Goal: Task Accomplishment & Management: Manage account settings

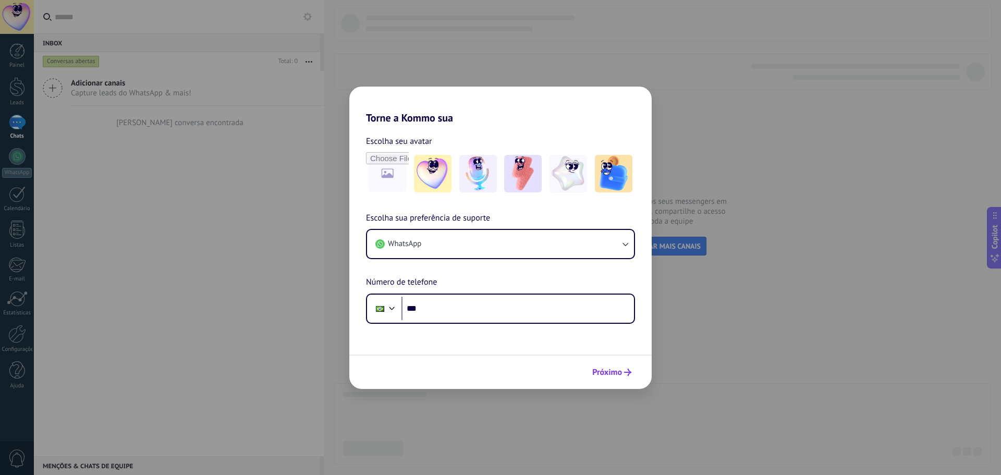
click at [607, 376] on span "Próximo" at bounding box center [607, 372] width 30 height 7
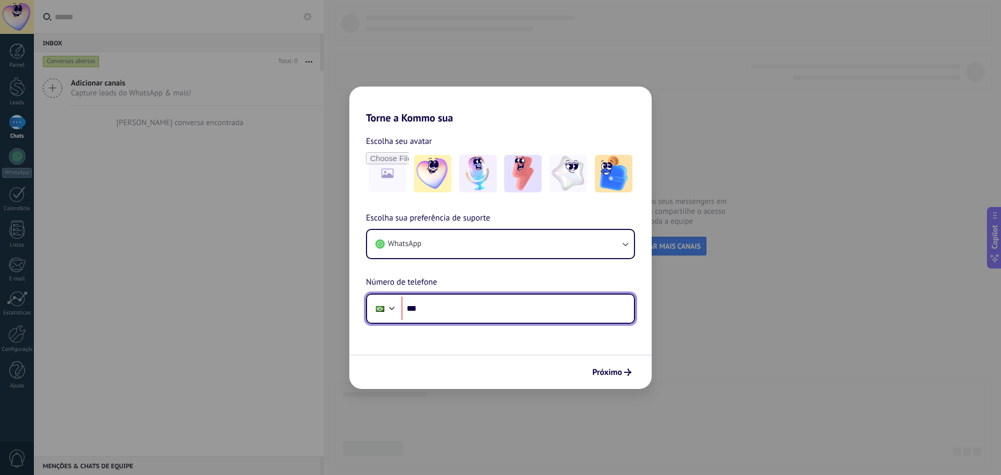
click at [503, 305] on input "***" at bounding box center [517, 309] width 233 height 24
click at [723, 111] on div "Torne a Kommo sua Escolha seu avatar Escolha sua preferência de suporte WhatsAp…" at bounding box center [500, 237] width 1001 height 475
click at [531, 58] on div "Torne a Kommo sua Escolha seu avatar Escolha sua preferência de suporte WhatsAp…" at bounding box center [500, 237] width 1001 height 475
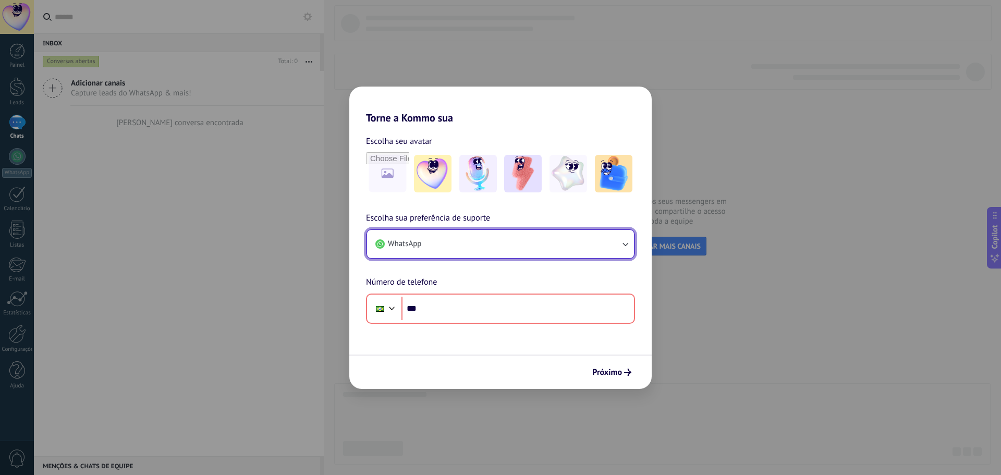
click at [481, 245] on button "WhatsApp" at bounding box center [500, 244] width 267 height 28
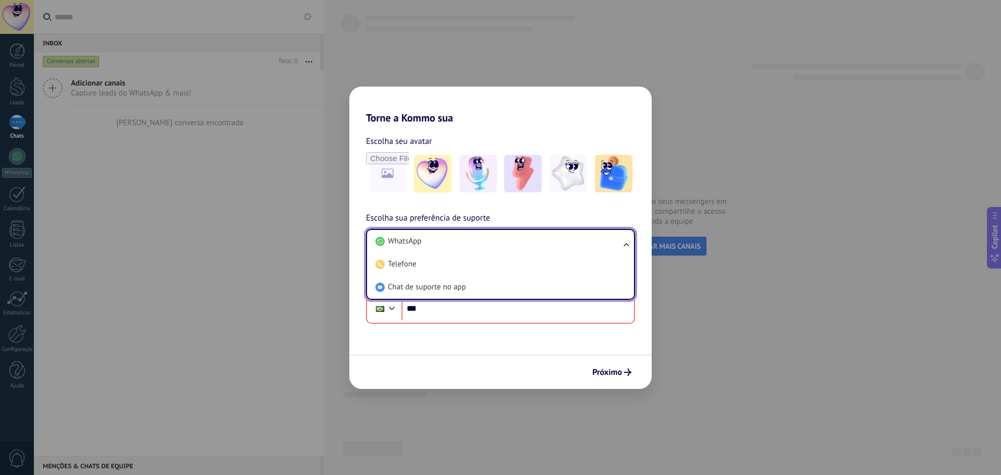
click at [736, 264] on div "Torne a Kommo sua Escolha seu avatar Escolha sua preferência de suporte WhatsAp…" at bounding box center [500, 237] width 1001 height 475
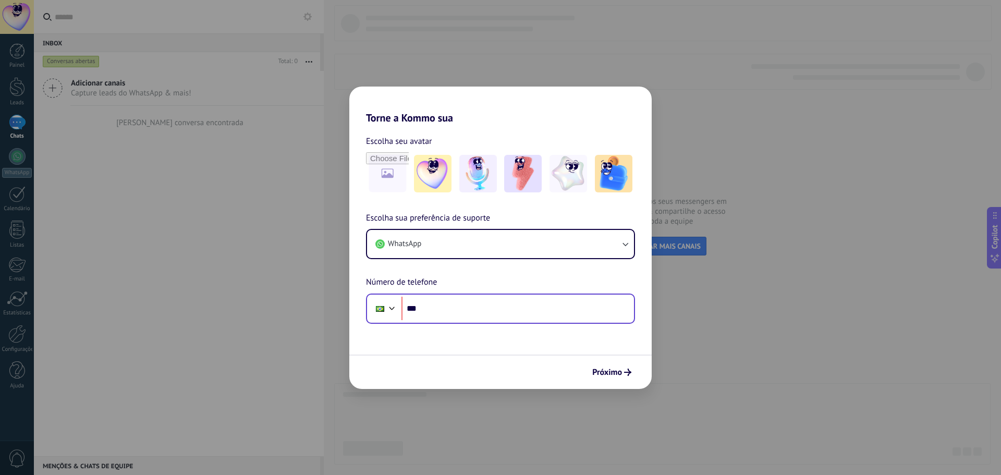
click at [529, 294] on div "Phone ***" at bounding box center [500, 309] width 269 height 30
click at [523, 305] on input "***" at bounding box center [517, 309] width 233 height 24
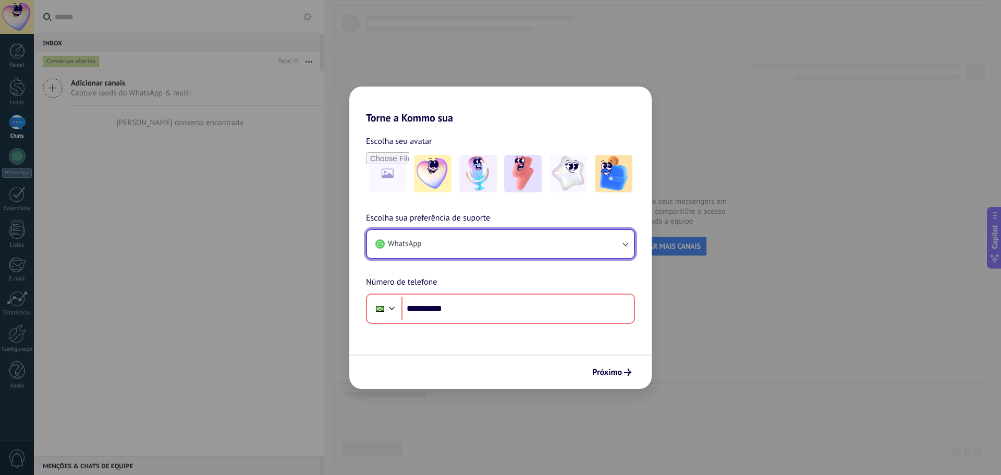
click at [506, 258] on button "WhatsApp" at bounding box center [500, 244] width 267 height 28
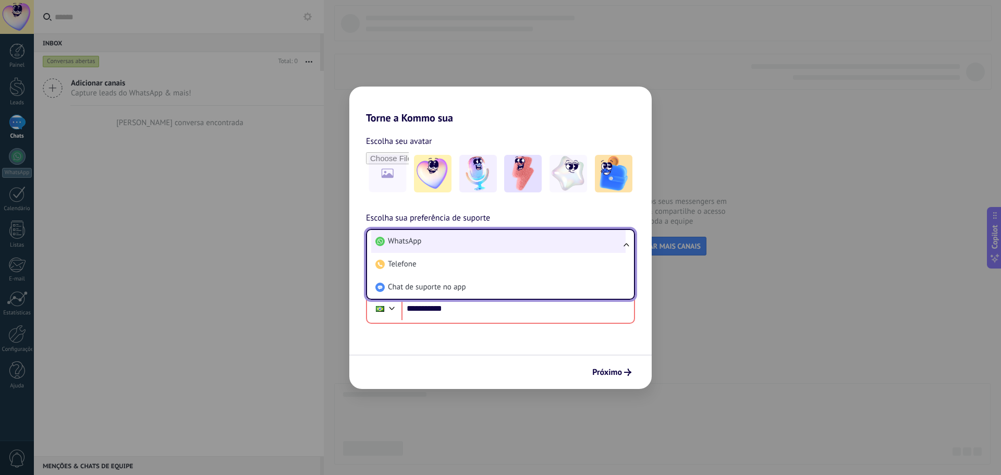
click at [515, 240] on li "WhatsApp" at bounding box center [498, 241] width 254 height 23
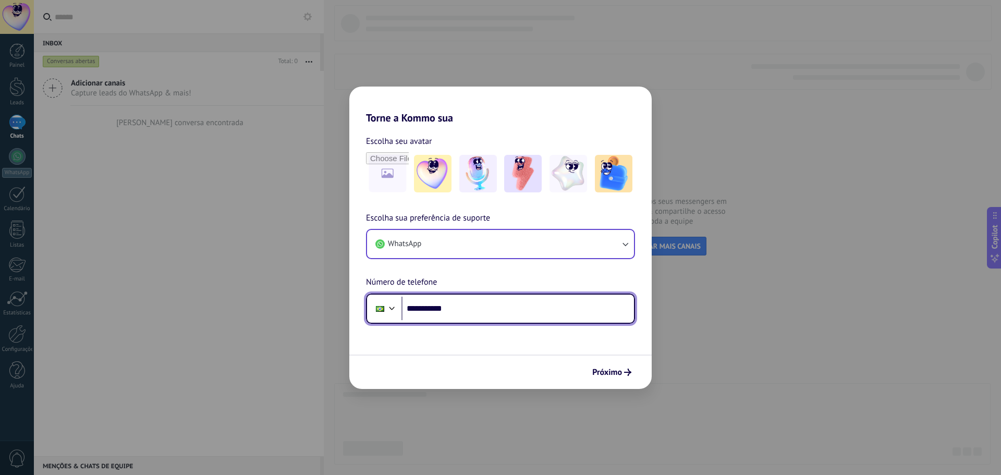
click at [493, 308] on input "**********" at bounding box center [517, 309] width 233 height 24
type input "**********"
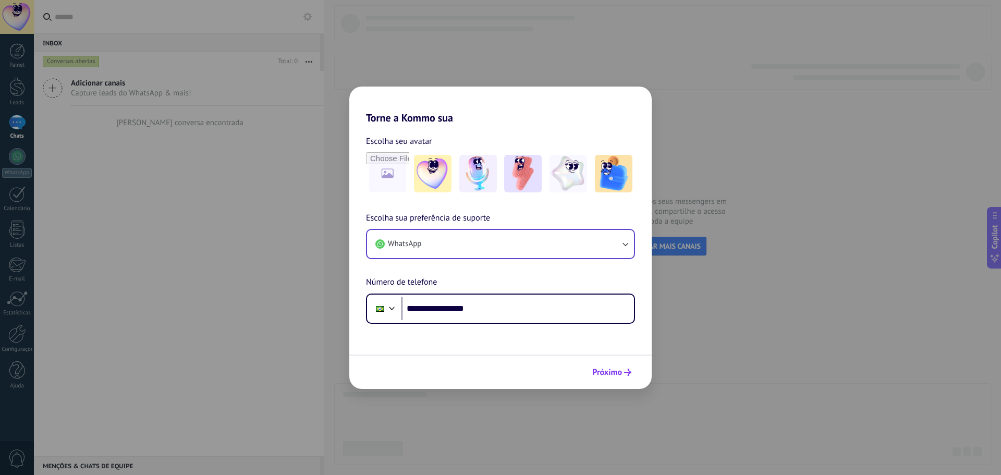
click at [608, 380] on button "Próximo" at bounding box center [612, 372] width 48 height 18
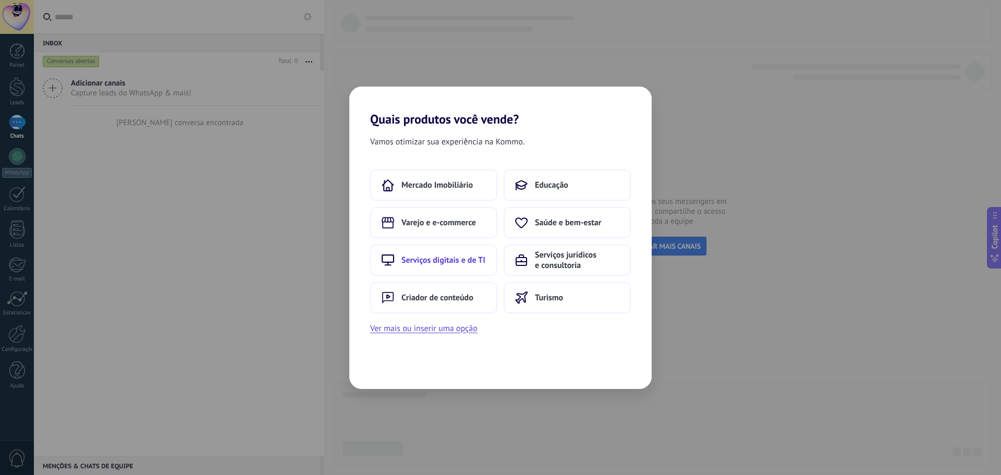
click at [445, 262] on span "Serviços digitais e de TI" at bounding box center [443, 260] width 84 height 10
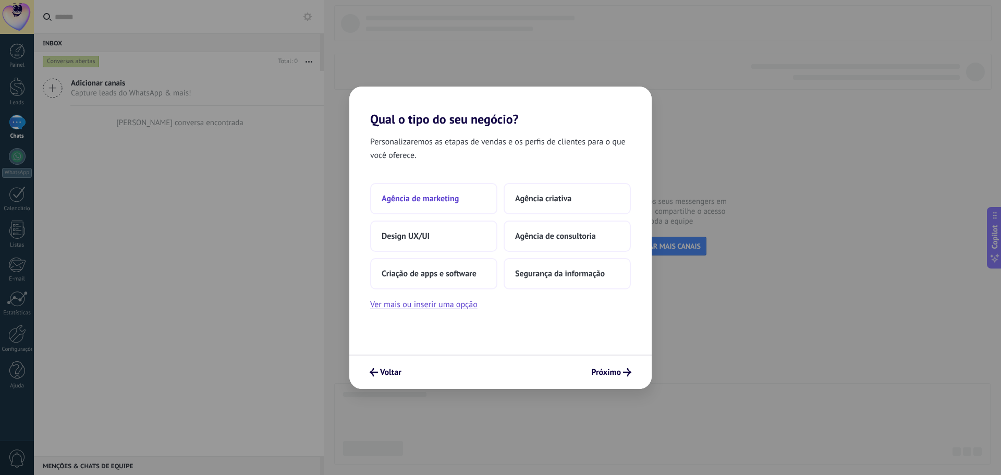
click at [436, 202] on span "Agência de marketing" at bounding box center [420, 198] width 77 height 10
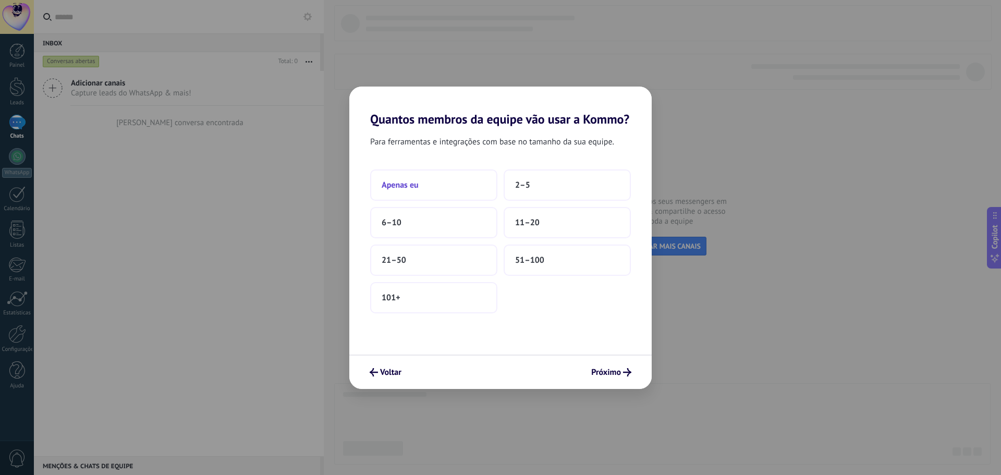
click at [431, 190] on button "Apenas eu" at bounding box center [433, 184] width 127 height 31
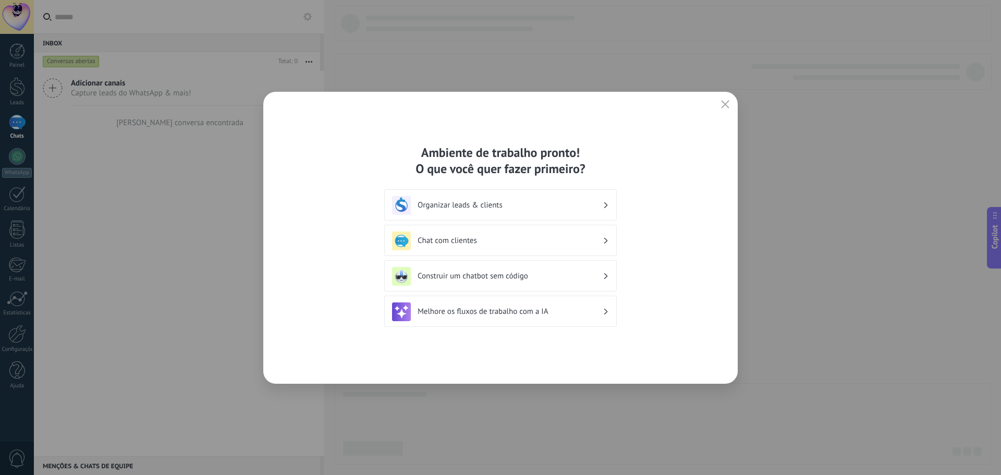
click at [457, 200] on h3 "Organizar leads & clients" at bounding box center [510, 205] width 185 height 10
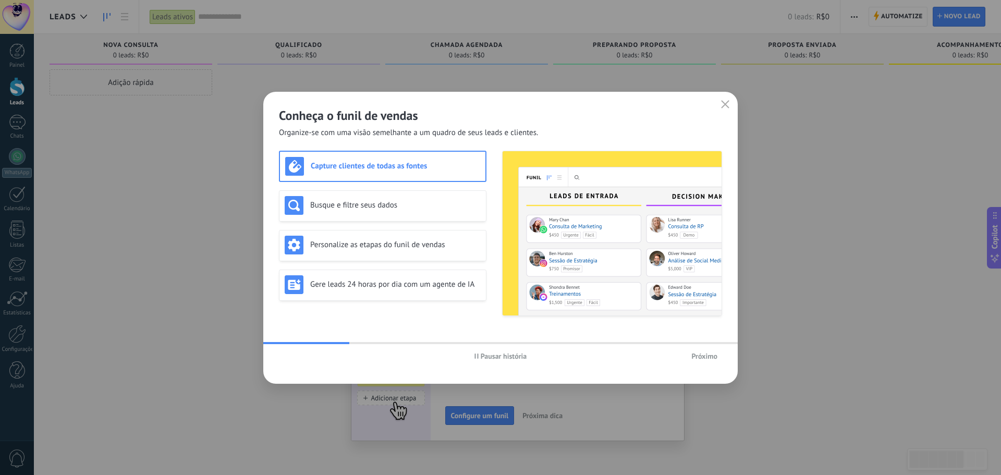
click at [693, 352] on span "Próximo" at bounding box center [704, 355] width 26 height 7
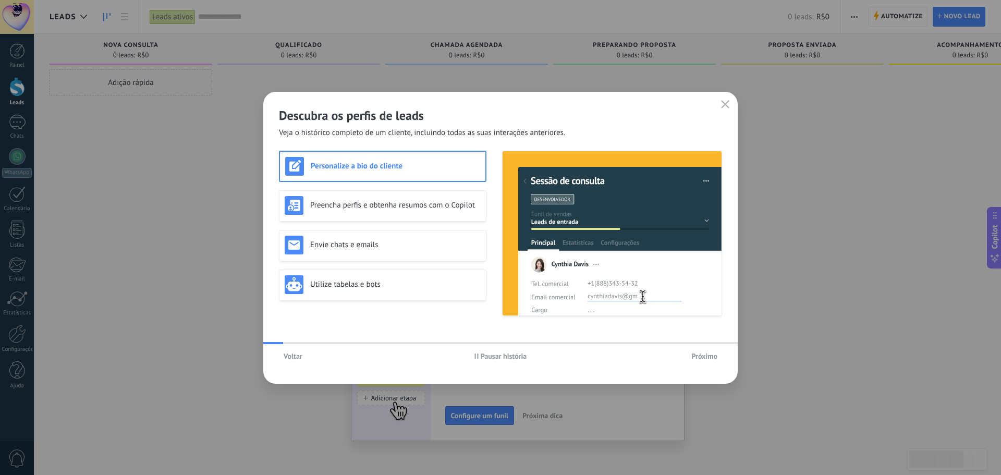
click at [693, 352] on span "Próximo" at bounding box center [704, 355] width 26 height 7
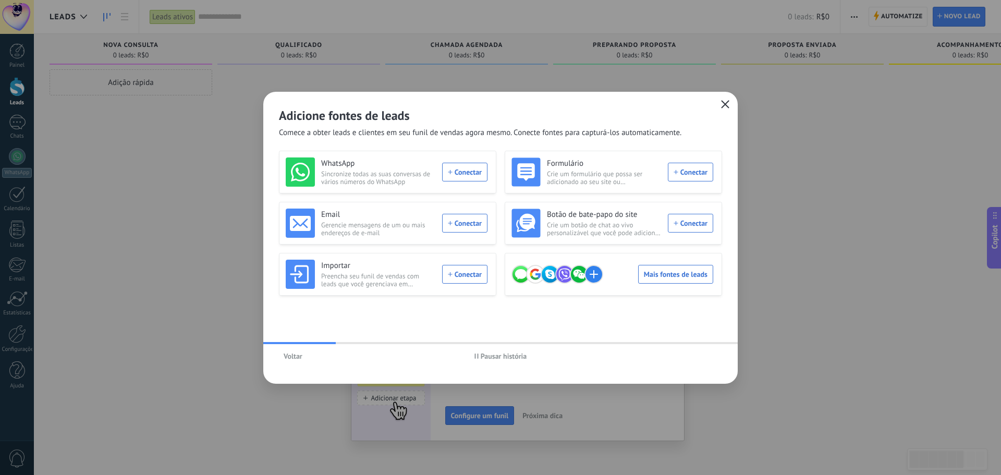
click at [725, 105] on icon "button" at bounding box center [725, 104] width 8 height 8
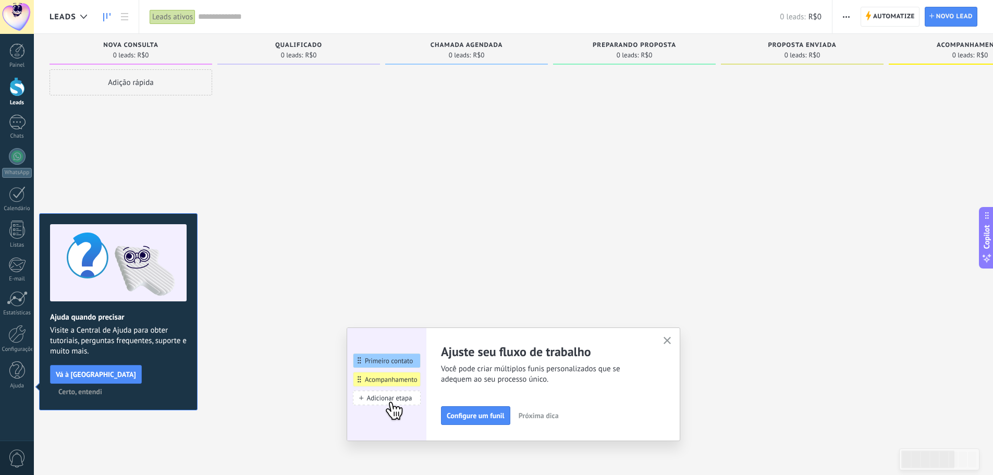
click at [670, 342] on use "button" at bounding box center [668, 341] width 8 height 8
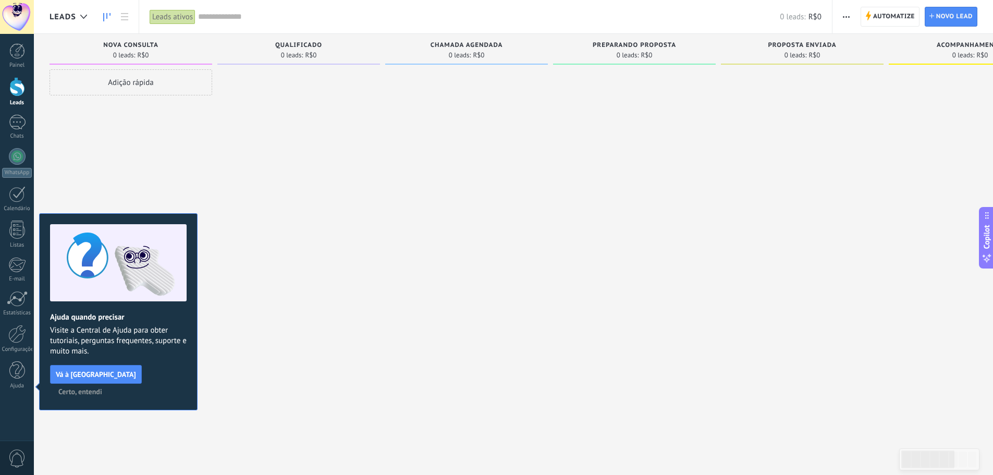
drag, startPoint x: 321, startPoint y: 174, endPoint x: 370, endPoint y: 180, distance: 49.5
click at [373, 178] on div at bounding box center [298, 238] width 163 height 339
click at [102, 388] on span "Certo, entendi" at bounding box center [80, 391] width 44 height 7
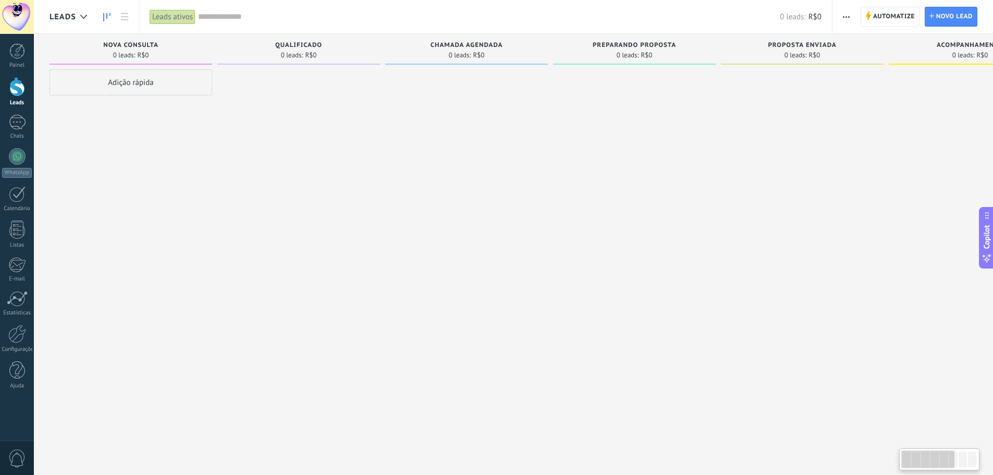
drag, startPoint x: 656, startPoint y: 131, endPoint x: 783, endPoint y: 167, distance: 131.6
click at [783, 167] on div "Etapa de leads de entrada solicitações: 0 0 0 0 0 0 0 0 0 Nova consulta 0 leads…" at bounding box center [727, 221] width 1354 height 374
click at [845, 17] on use "button" at bounding box center [846, 17] width 7 height 2
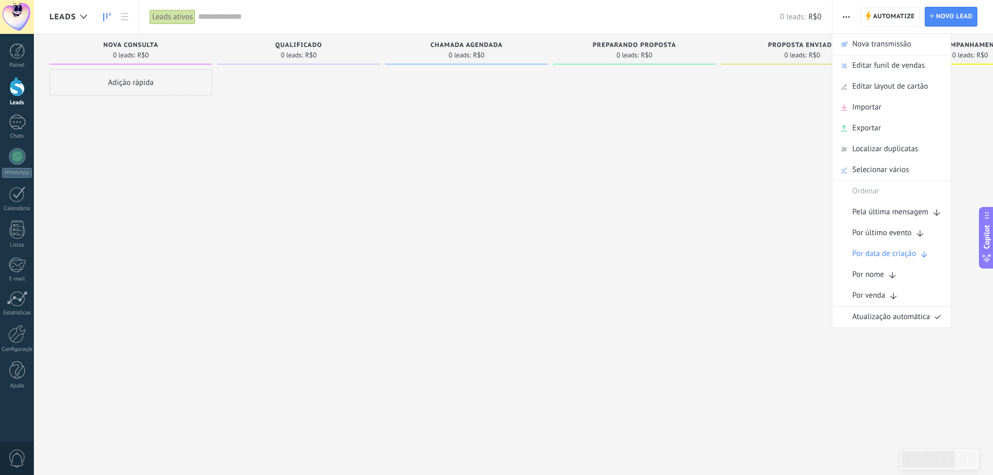
click at [705, 150] on div at bounding box center [634, 238] width 163 height 339
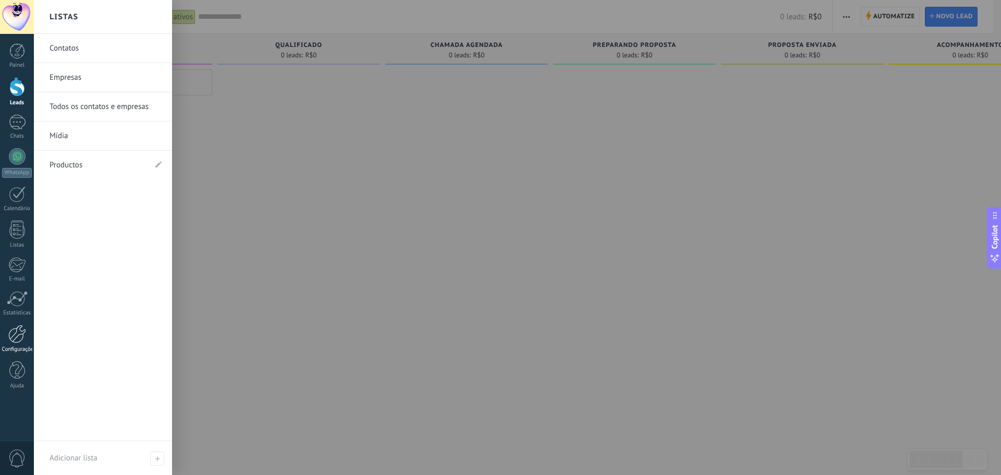
click at [14, 335] on div at bounding box center [17, 334] width 18 height 18
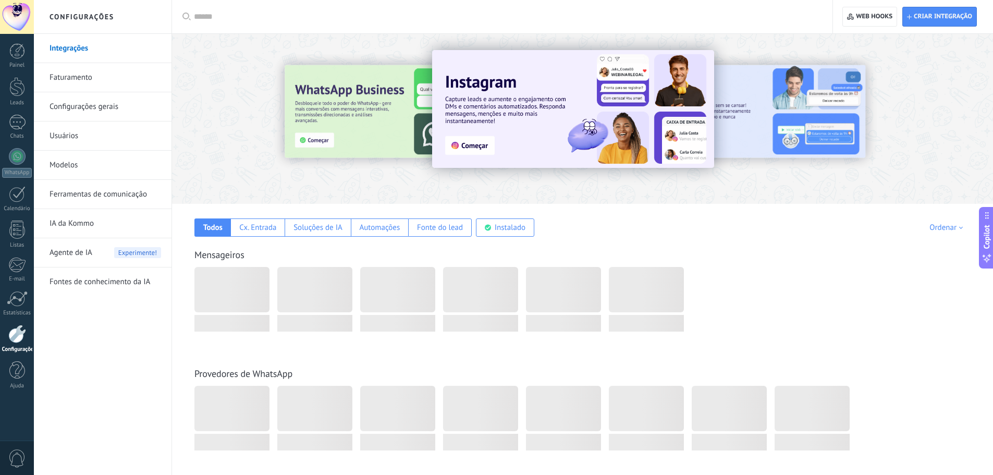
click at [82, 258] on span "Agente de IA" at bounding box center [71, 252] width 43 height 29
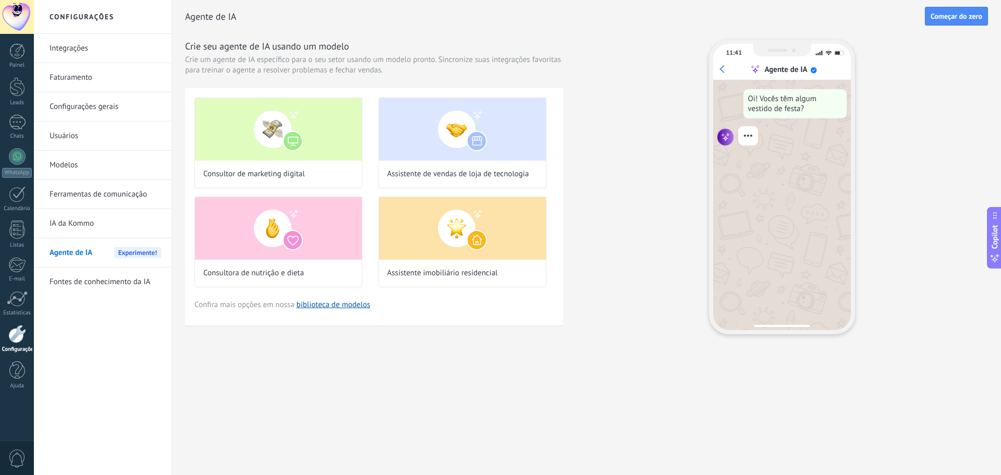
click at [83, 221] on link "IA da Kommo" at bounding box center [106, 223] width 112 height 29
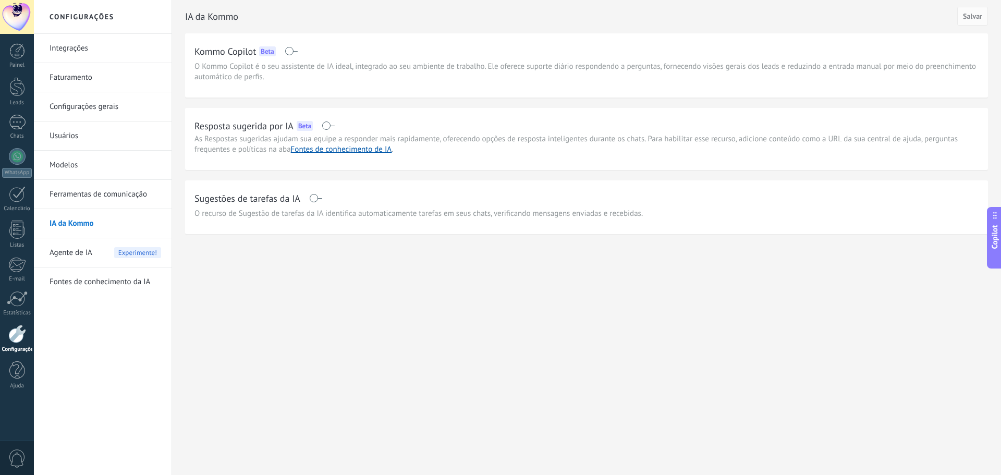
click at [997, 236] on span "Copilot" at bounding box center [995, 237] width 10 height 24
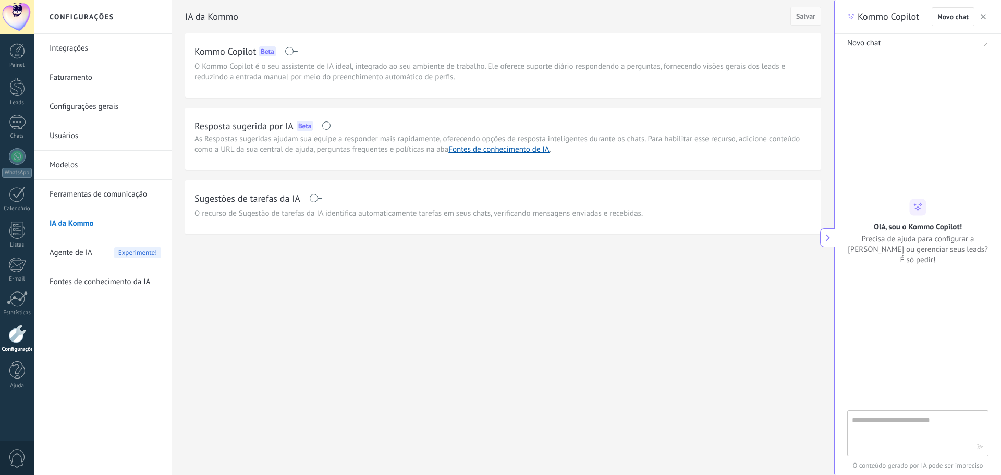
click at [891, 420] on textarea at bounding box center [910, 433] width 117 height 38
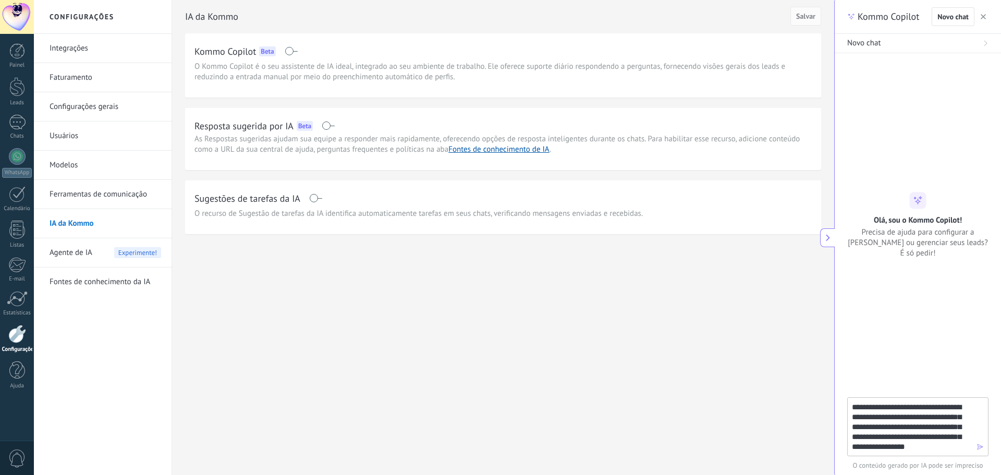
type textarea "**********"
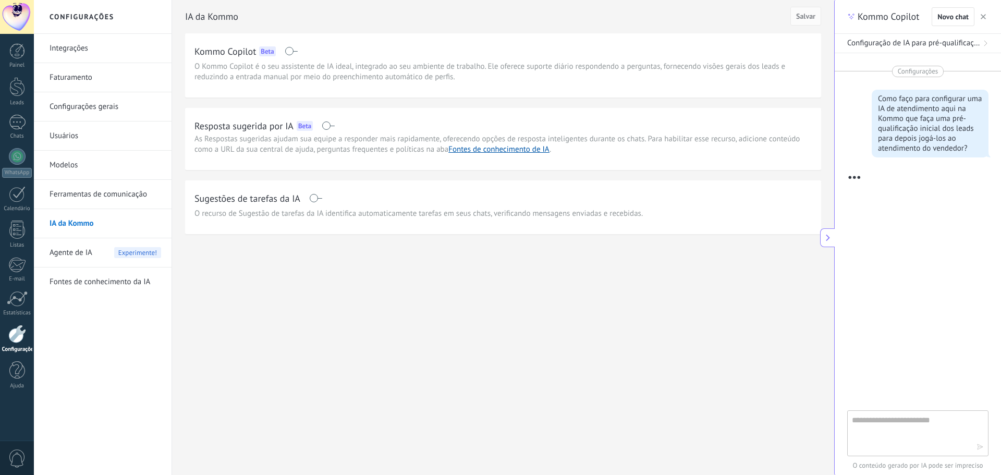
click at [83, 257] on span "Agente de IA" at bounding box center [71, 252] width 43 height 29
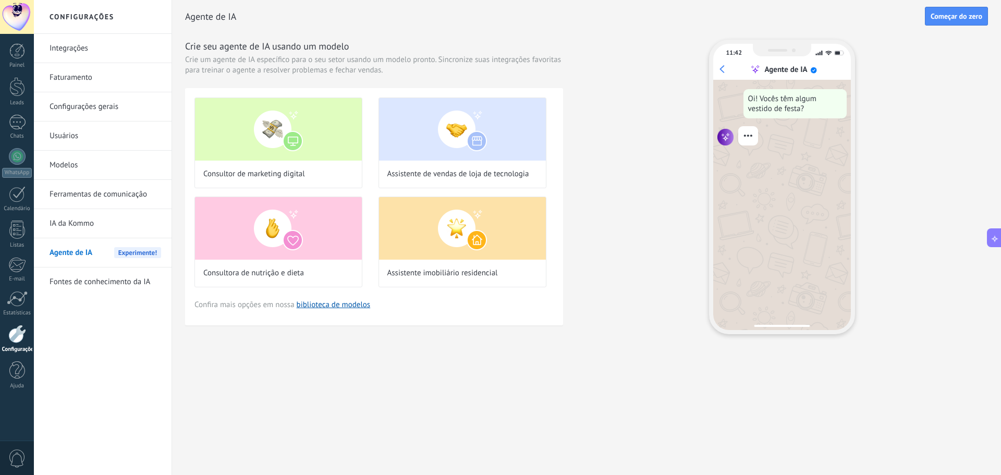
click at [993, 240] on icon at bounding box center [995, 237] width 11 height 11
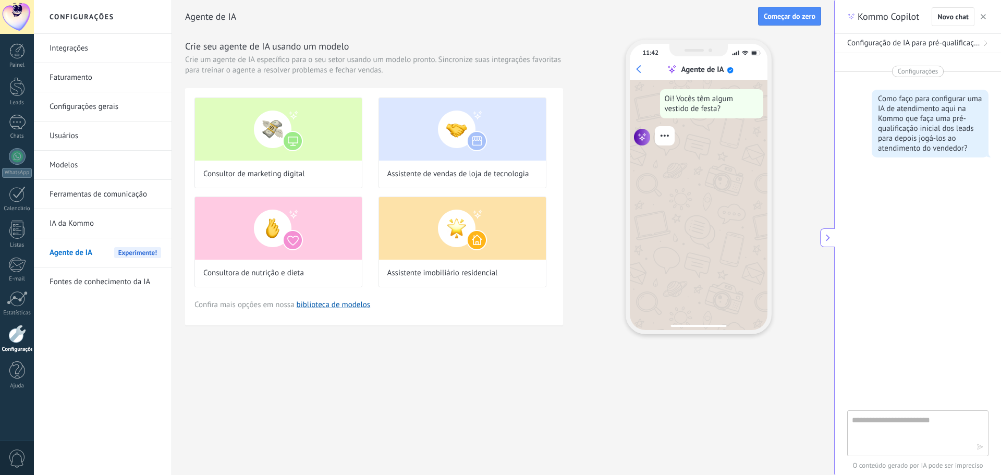
click at [919, 424] on textarea at bounding box center [910, 433] width 117 height 38
click at [933, 141] on div "Como faço para configurar uma IA de atendimento aqui na Kommo que faça uma pré-…" at bounding box center [930, 123] width 104 height 59
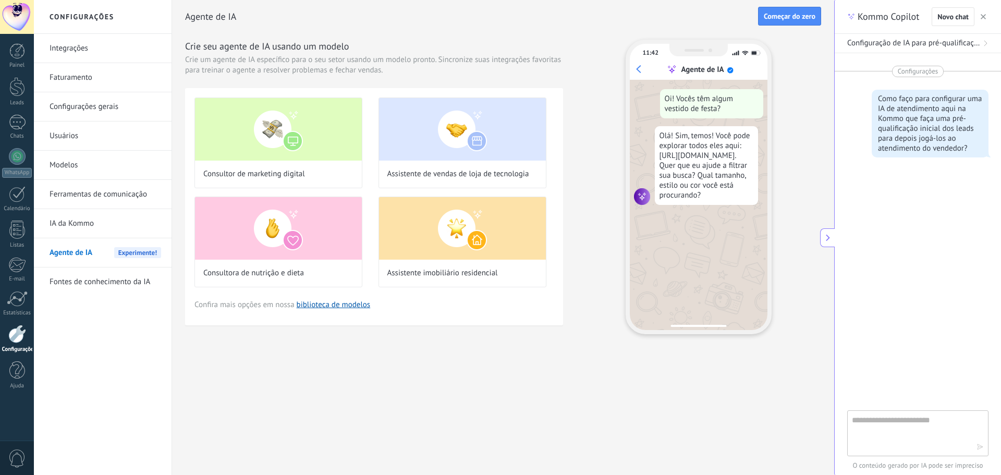
click at [944, 45] on span "Configuração de IA para pré-qualificação de leads na Kommo" at bounding box center [913, 43] width 133 height 10
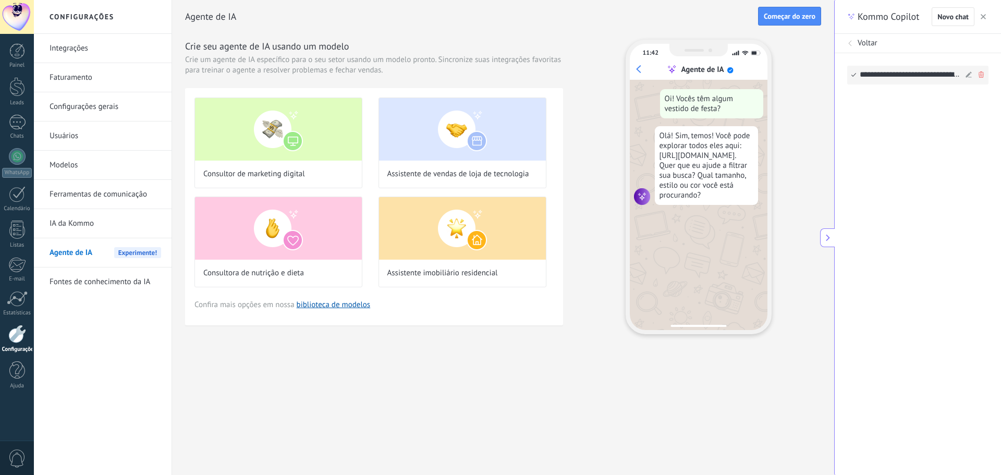
click at [920, 74] on div "**********" at bounding box center [911, 75] width 103 height 18
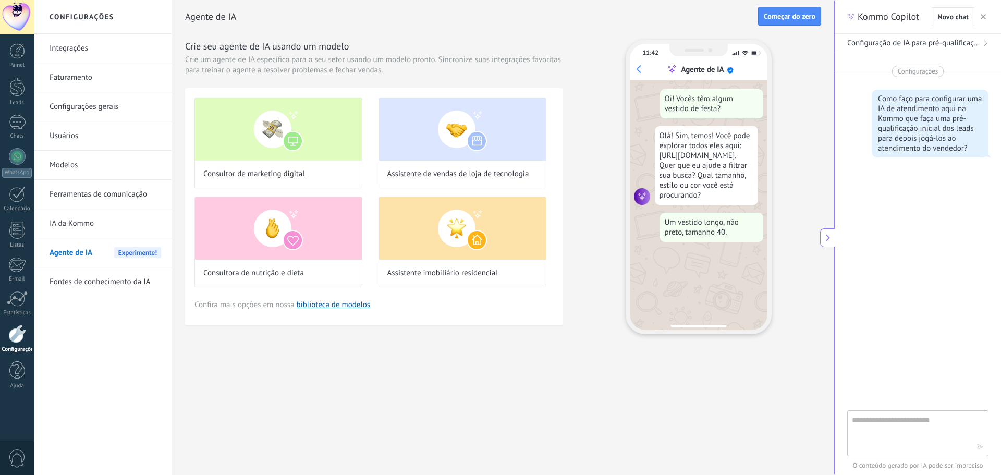
click at [914, 123] on div "Como faço para configurar uma IA de atendimento aqui na Kommo que faça uma pré-…" at bounding box center [930, 123] width 104 height 59
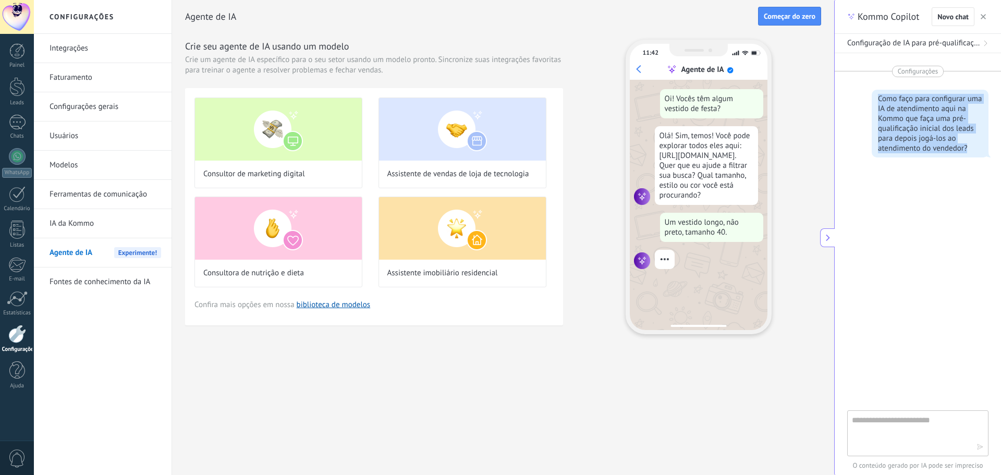
copy div "Como faço para configurar uma IA de atendimento aqui na Kommo que faça uma pré-…"
click at [882, 418] on textarea at bounding box center [910, 433] width 117 height 38
paste textarea "**********"
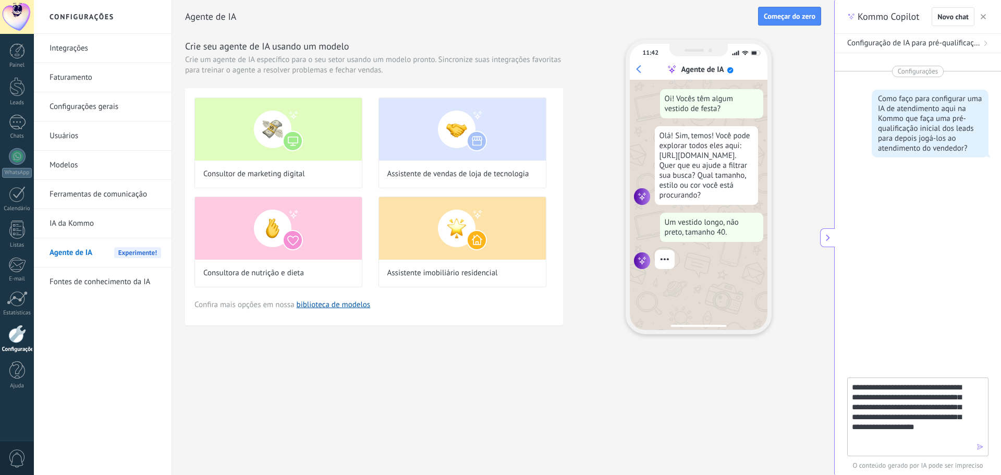
type textarea "**********"
click at [976, 447] on div "**********" at bounding box center [917, 417] width 141 height 79
click at [978, 442] on div "**********" at bounding box center [917, 417] width 141 height 79
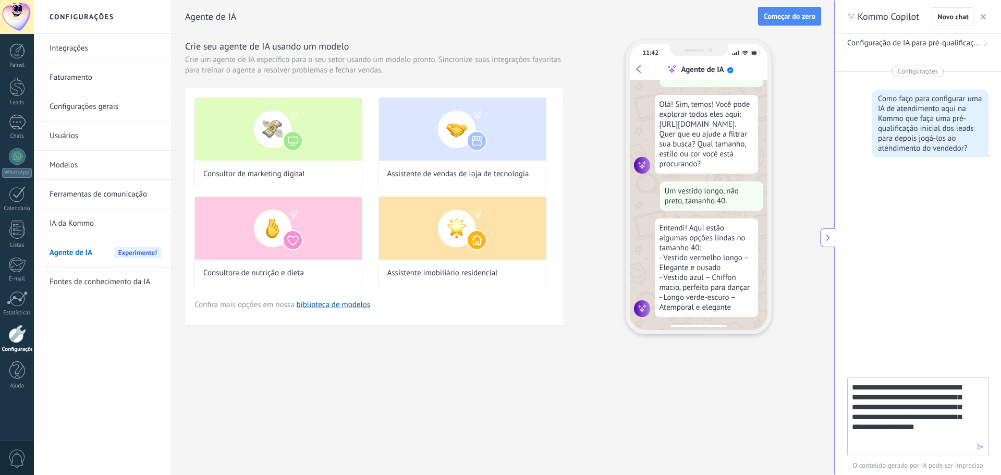
click at [977, 446] on icon "button" at bounding box center [980, 446] width 7 height 7
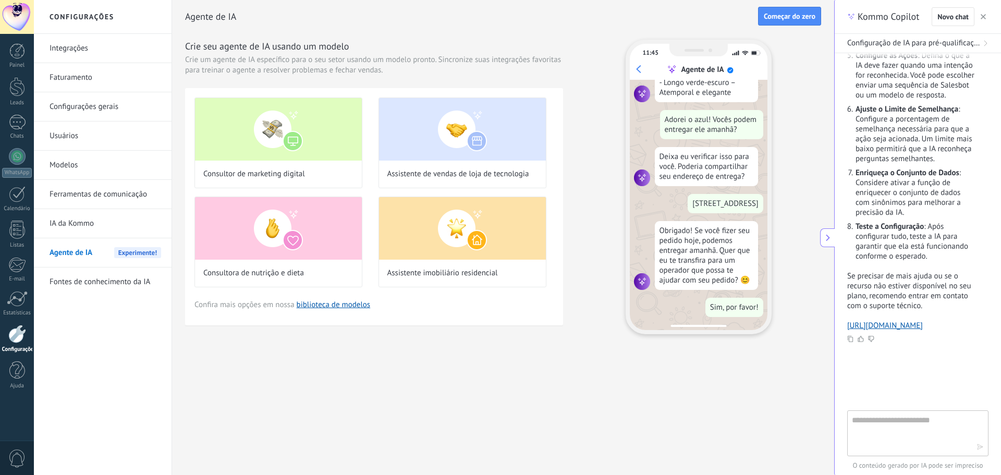
scroll to position [0, 0]
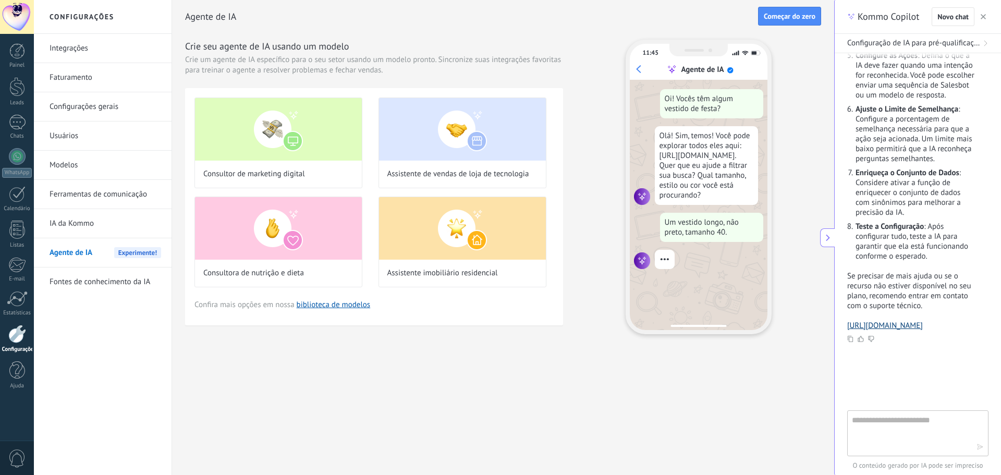
click at [855, 331] on link "[URL][DOMAIN_NAME]" at bounding box center [885, 326] width 76 height 10
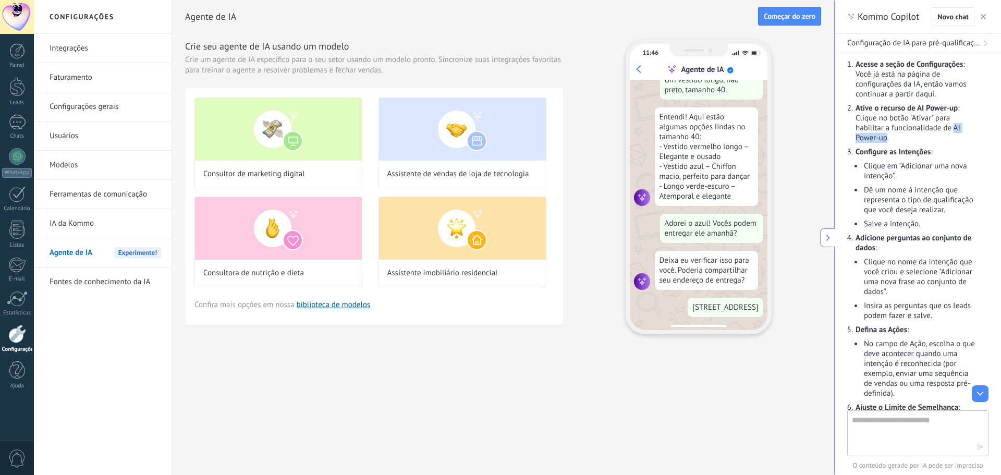
drag, startPoint x: 954, startPoint y: 127, endPoint x: 886, endPoint y: 140, distance: 68.4
click at [886, 140] on p "Ative o recurso de AI Power-up : Clique no botão "Ativar" para habilitar a func…" at bounding box center [916, 123] width 120 height 40
copy p "AI Power-up"
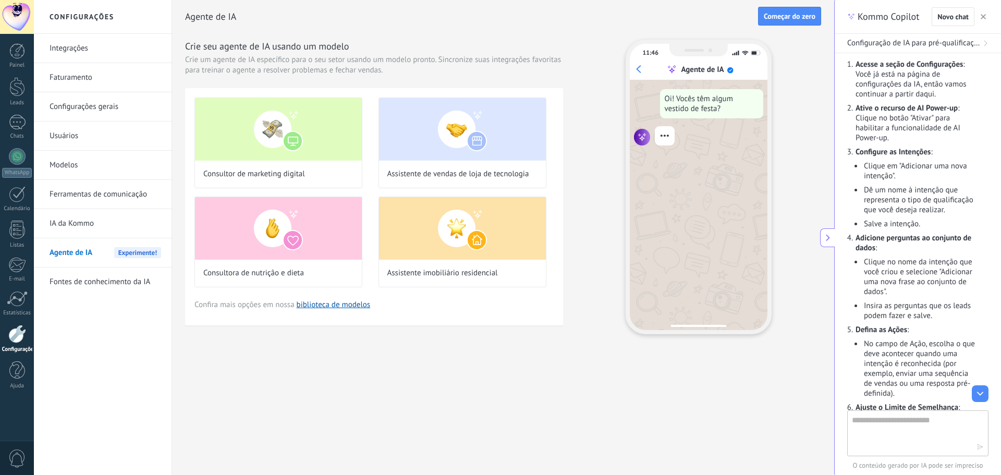
click at [919, 141] on p "Ative o recurso de AI Power-up : Clique no botão "Ativar" para habilitar a func…" at bounding box center [916, 123] width 120 height 40
drag, startPoint x: 955, startPoint y: 129, endPoint x: 887, endPoint y: 141, distance: 69.4
click at [887, 141] on p "Ative o recurso de AI Power-up : Clique no botão "Ativar" para habilitar a func…" at bounding box center [916, 123] width 120 height 40
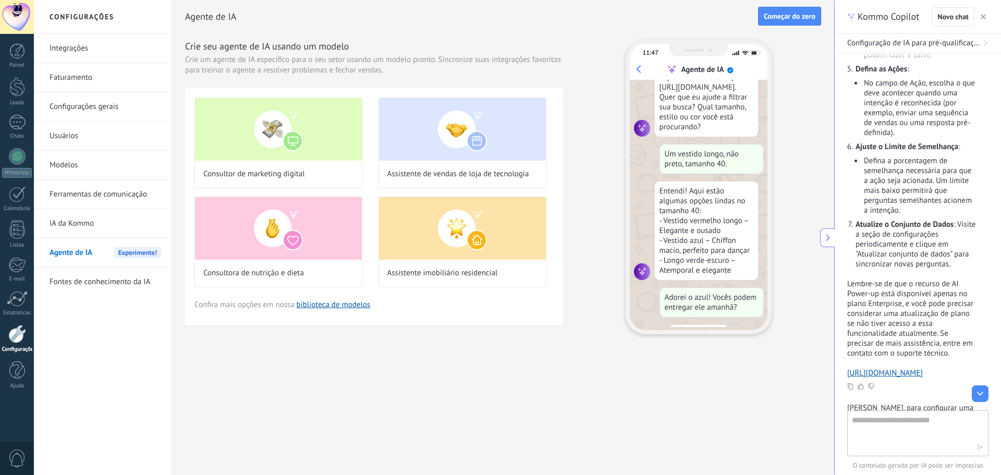
scroll to position [95, 0]
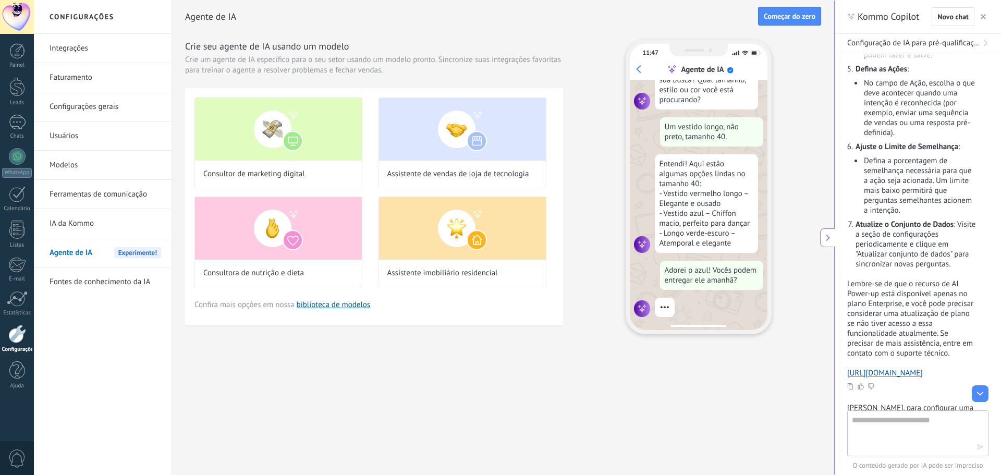
drag, startPoint x: 795, startPoint y: 22, endPoint x: 796, endPoint y: 31, distance: 9.5
click at [795, 22] on button "Começar do zero" at bounding box center [789, 16] width 63 height 19
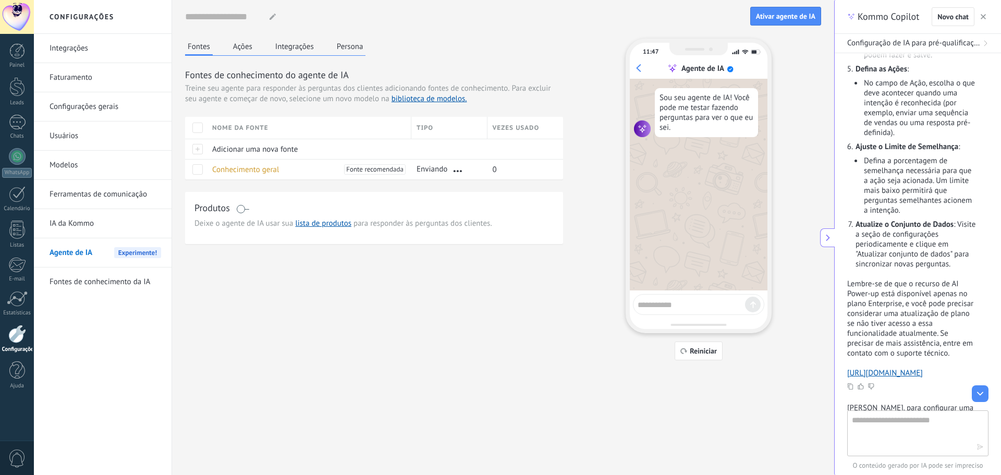
click at [827, 237] on icon at bounding box center [828, 238] width 8 height 8
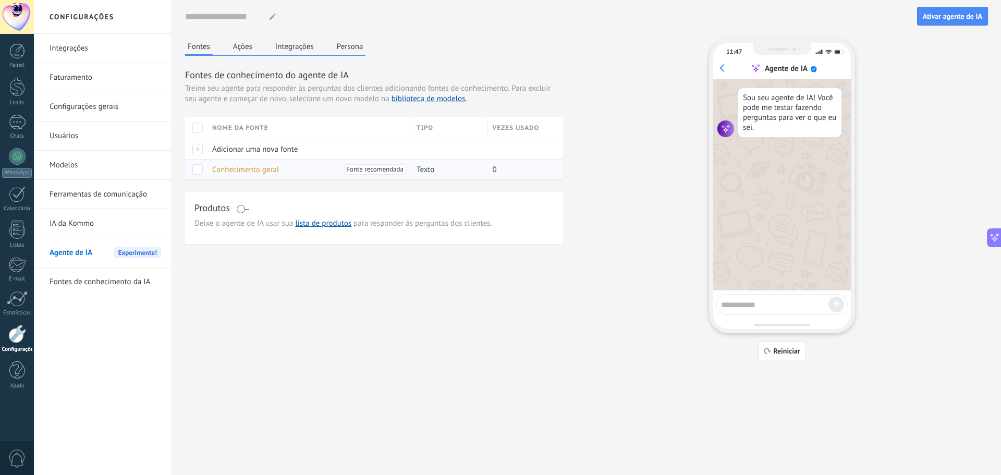
click at [252, 168] on span "Conhecimento geral" at bounding box center [245, 170] width 67 height 10
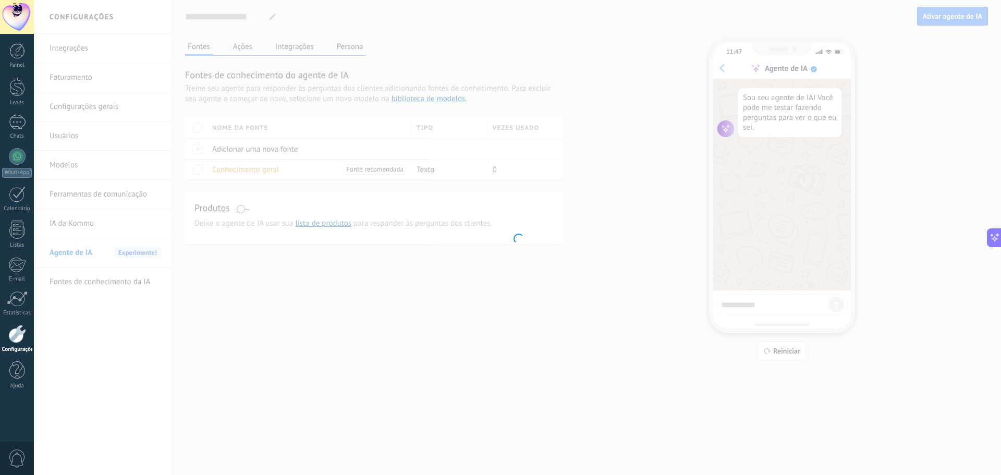
type input "**********"
type textarea "**********"
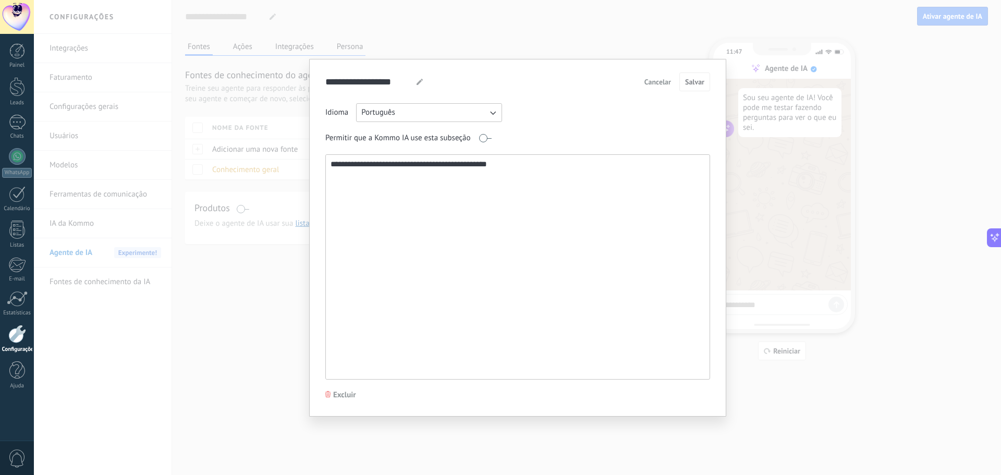
click at [405, 116] on button "Português" at bounding box center [429, 112] width 146 height 19
click at [558, 126] on div "**********" at bounding box center [517, 241] width 385 height 276
click at [356, 392] on span "Excluir" at bounding box center [344, 395] width 23 height 10
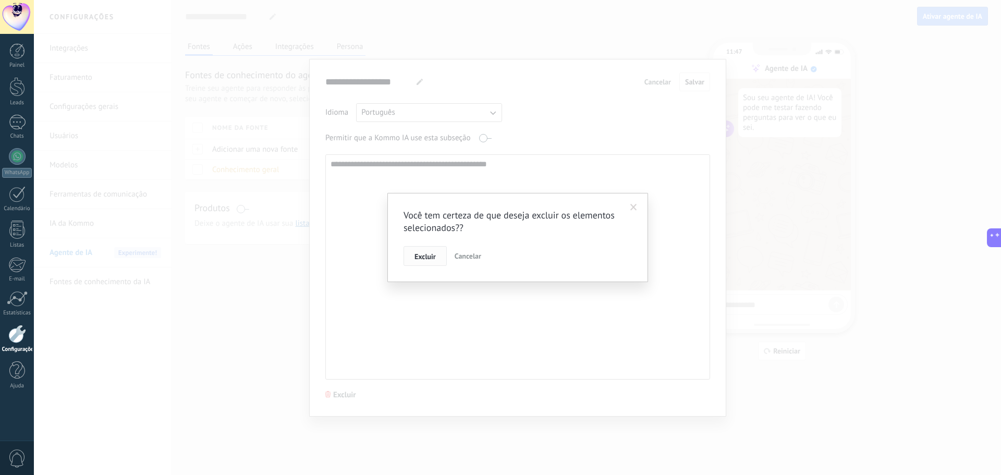
click at [436, 257] on button "Excluir" at bounding box center [425, 256] width 43 height 20
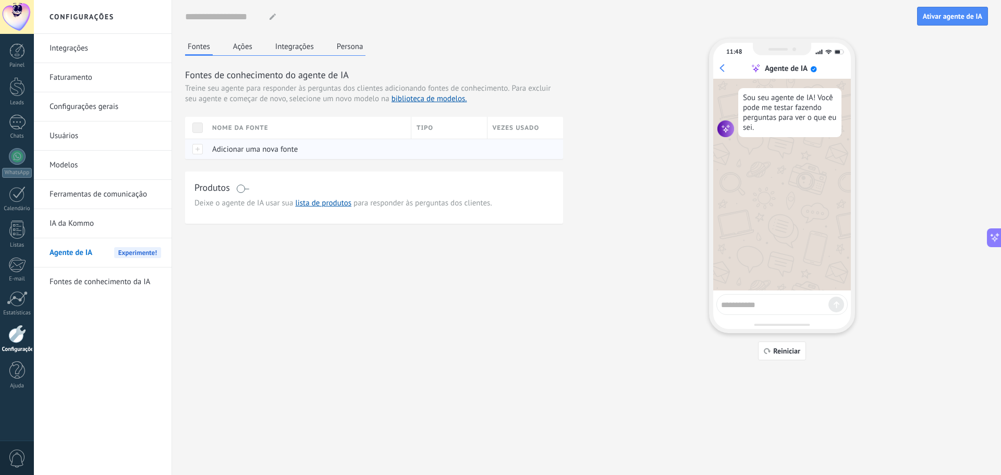
click at [260, 150] on span "Adicionar uma nova fonte" at bounding box center [255, 149] width 86 height 10
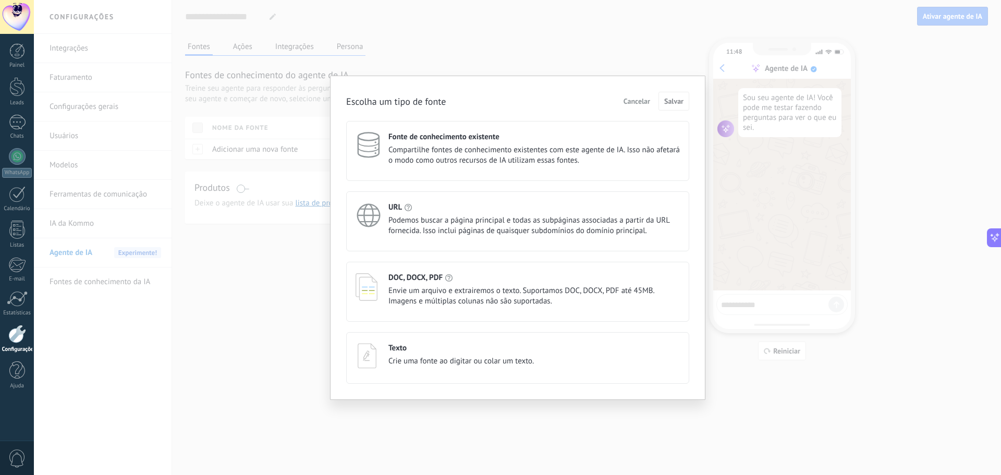
drag, startPoint x: 506, startPoint y: 99, endPoint x: 520, endPoint y: 101, distance: 13.7
click at [507, 99] on div "Escolha um tipo de fonte Cancelar Salvar" at bounding box center [517, 101] width 343 height 19
click at [502, 155] on span "Compartilhe fontes de conhecimento existentes com este agente de IA. Isso não a…" at bounding box center [533, 155] width 291 height 21
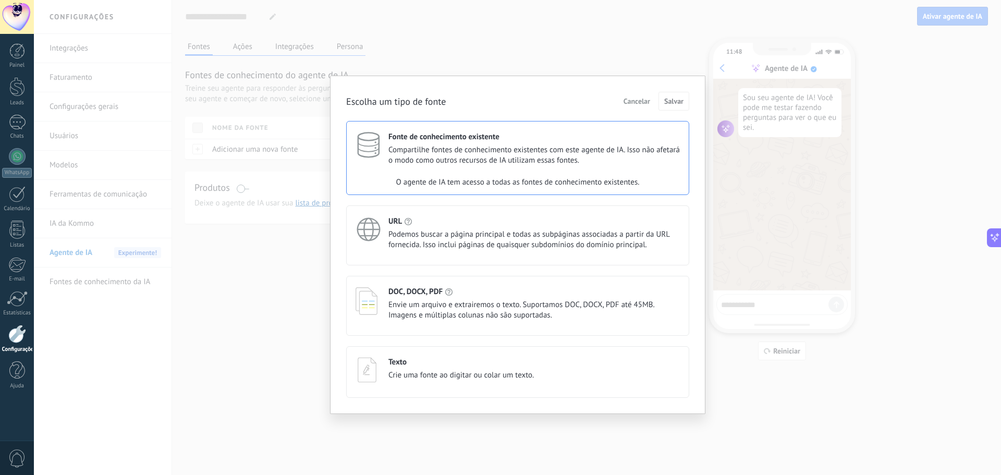
click at [533, 159] on span "Compartilhe fontes de conhecimento existentes com este agente de IA. Isso não a…" at bounding box center [533, 155] width 291 height 21
drag, startPoint x: 511, startPoint y: 173, endPoint x: 524, endPoint y: 217, distance: 46.2
click at [514, 177] on div "O agente de IA tem acesso a todas as fontes de conhecimento existentes." at bounding box center [518, 182] width 342 height 21
click at [525, 217] on div "URL" at bounding box center [533, 221] width 291 height 10
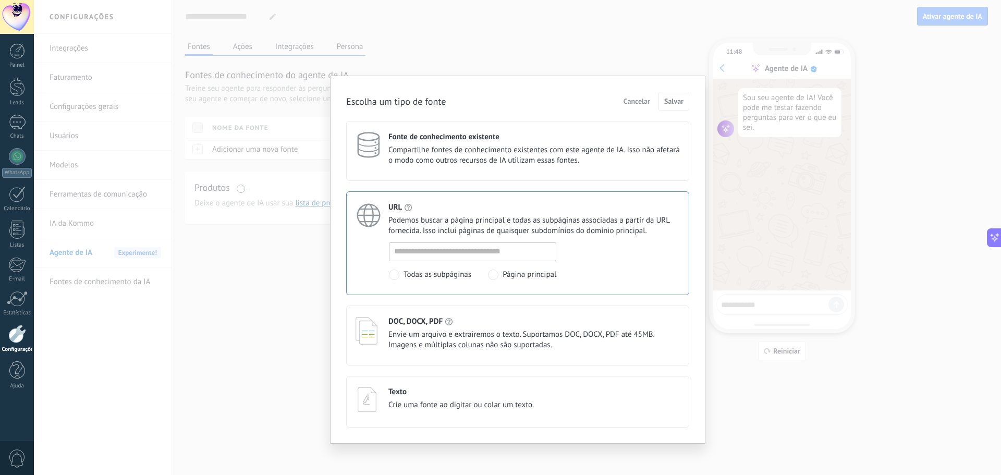
click at [470, 334] on span "Envie um arquivo e extrairemos o texto. Suportamos DOC, DOCX, PDF até 45MB. Ima…" at bounding box center [533, 340] width 291 height 21
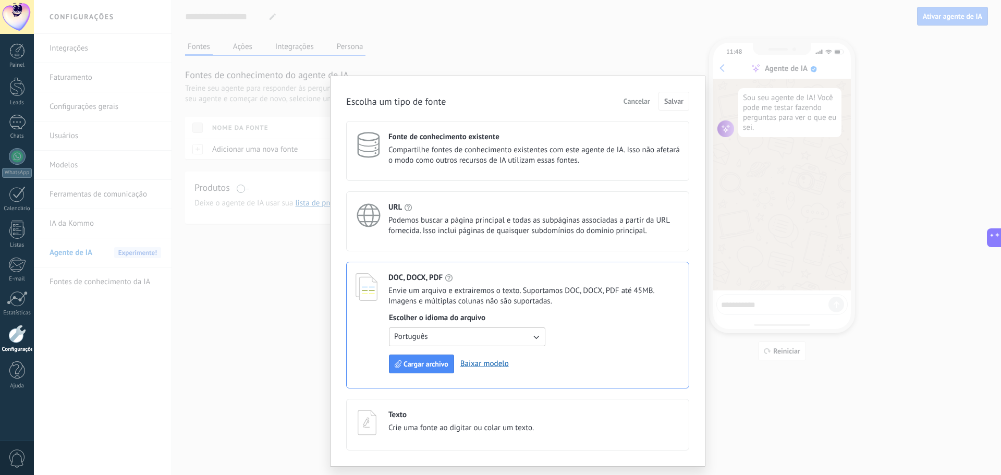
click at [500, 404] on div "Texto Crie uma fonte ao digitar ou colar um texto." at bounding box center [517, 425] width 343 height 52
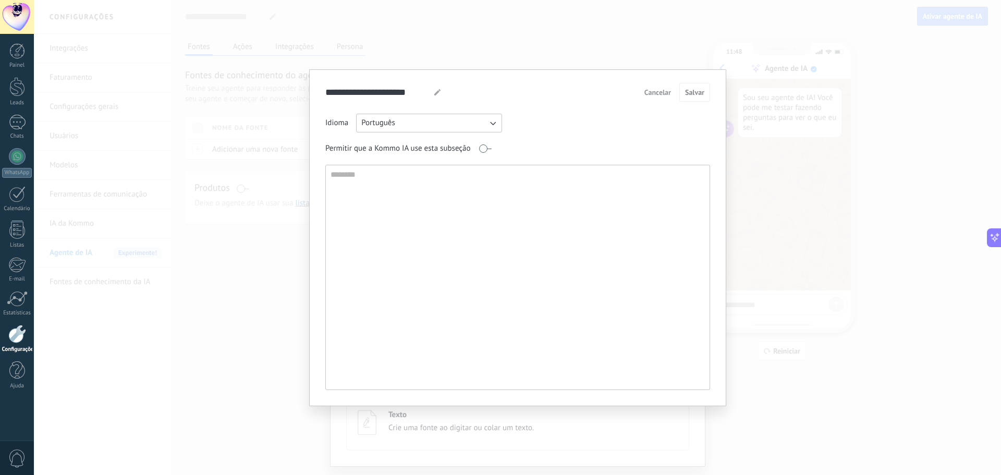
click at [646, 92] on span "Cancelar" at bounding box center [657, 92] width 27 height 7
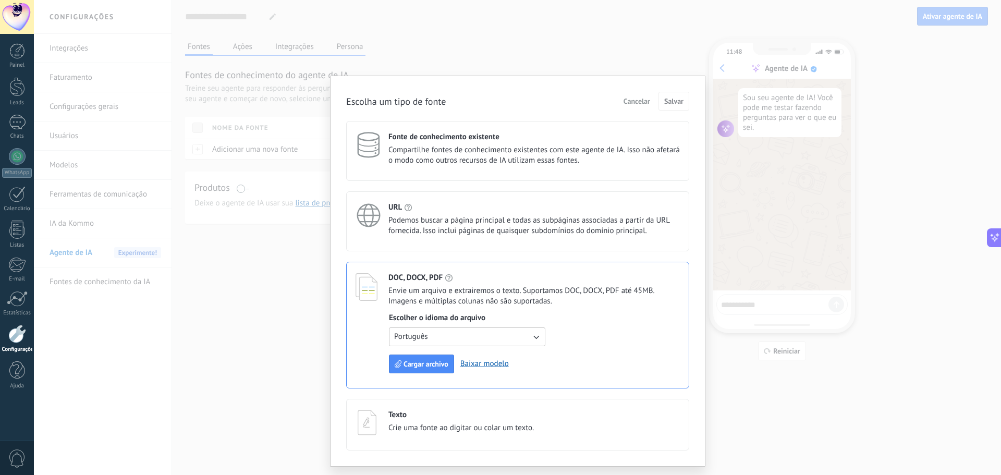
click at [556, 149] on span "Compartilhe fontes de conhecimento existentes com este agente de IA. Isso não a…" at bounding box center [533, 155] width 291 height 21
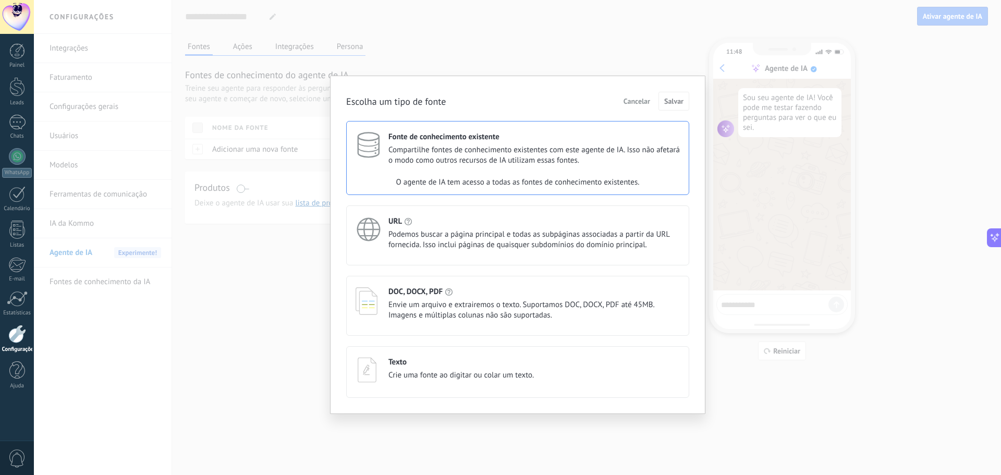
click at [495, 181] on div "O agente de IA tem acesso a todas as fontes de conhecimento existentes." at bounding box center [518, 182] width 342 height 21
click at [528, 177] on div "O agente de IA tem acesso a todas as fontes de conhecimento existentes." at bounding box center [518, 182] width 342 height 21
click at [634, 105] on span "Cancelar" at bounding box center [637, 101] width 27 height 7
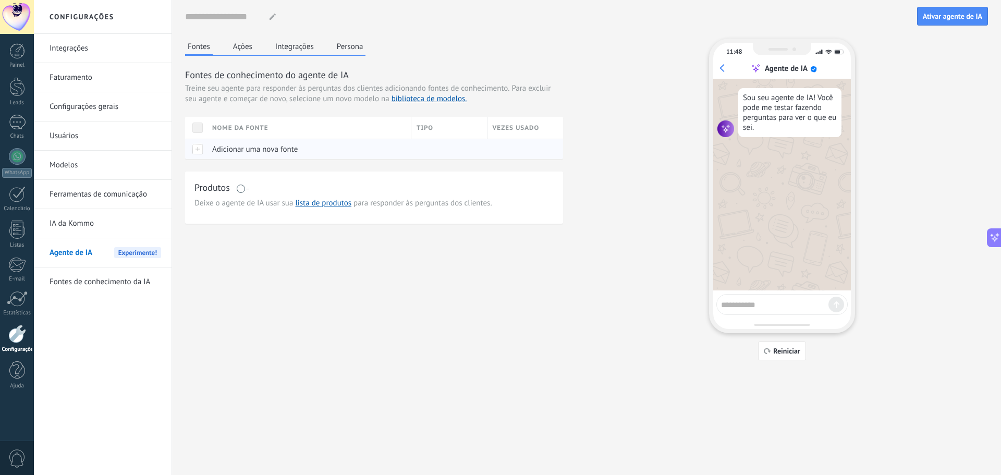
click at [272, 150] on span "Adicionar uma nova fonte" at bounding box center [255, 149] width 86 height 10
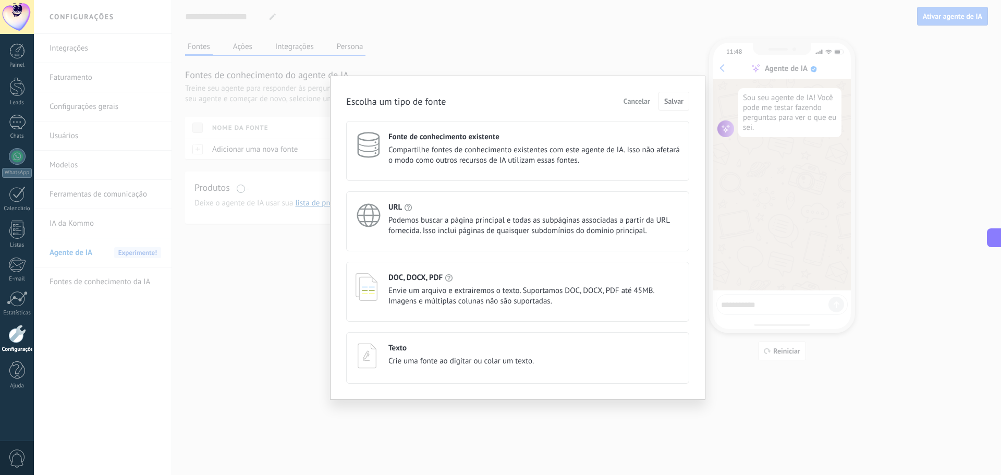
click at [445, 162] on span "Compartilhe fontes de conhecimento existentes com este agente de IA. Isso não a…" at bounding box center [533, 155] width 291 height 21
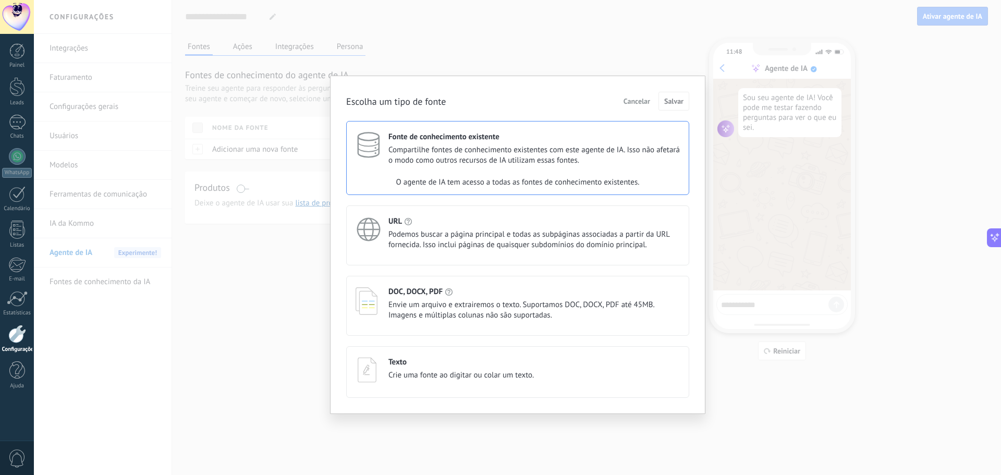
click at [444, 223] on div "URL" at bounding box center [533, 221] width 291 height 10
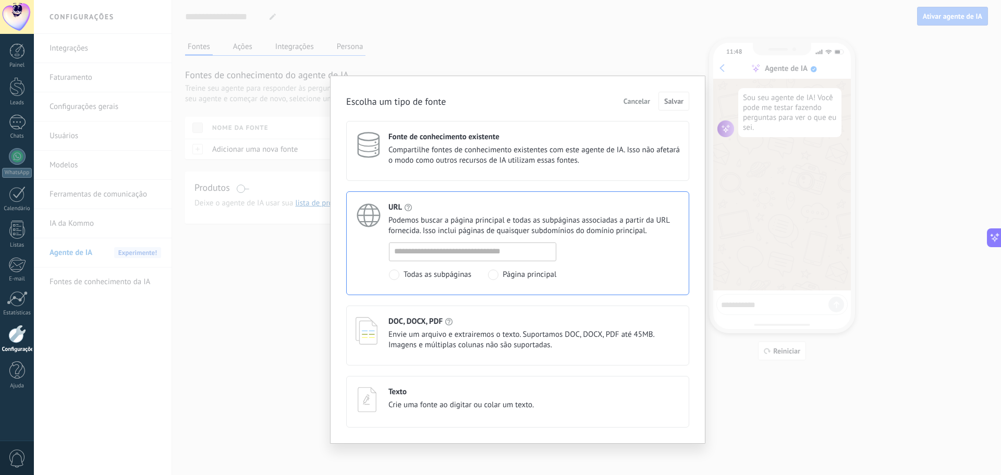
click at [491, 147] on span "Compartilhe fontes de conhecimento existentes com este agente de IA. Isso não a…" at bounding box center [533, 155] width 291 height 21
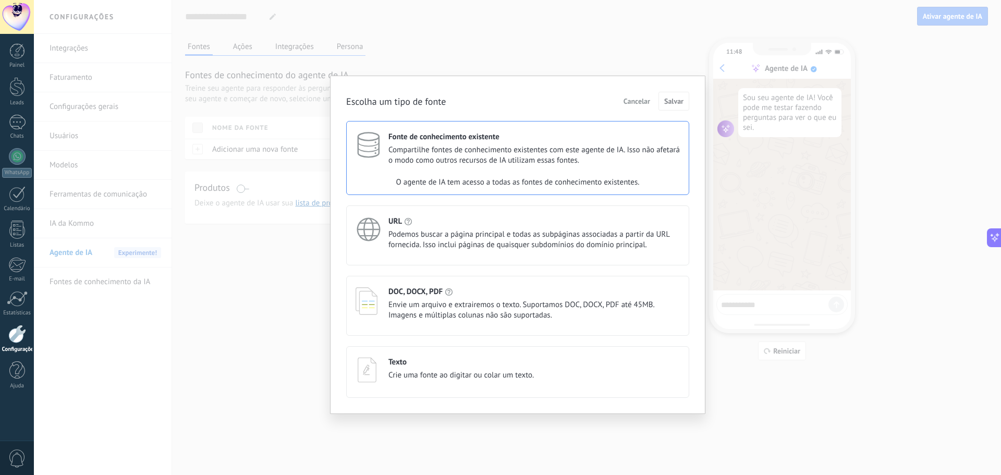
click at [466, 366] on div "Texto" at bounding box center [460, 362] width 145 height 10
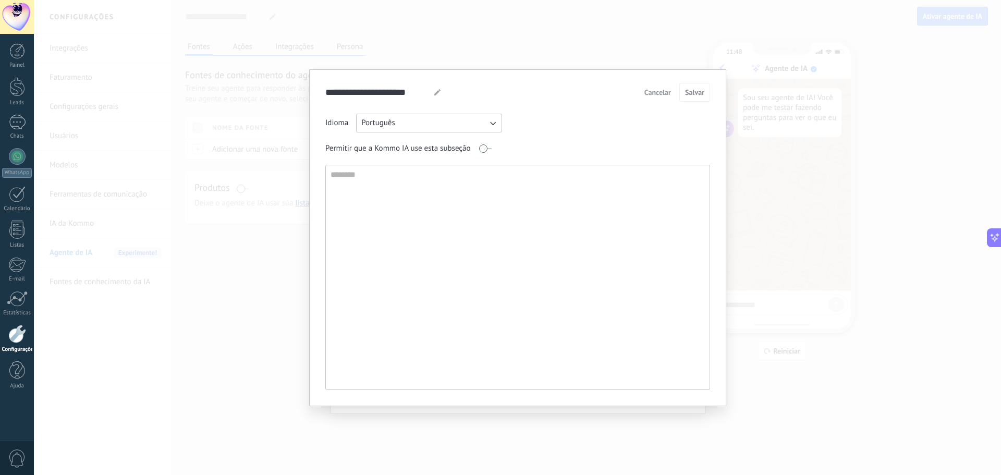
click at [434, 121] on button "Português" at bounding box center [429, 123] width 146 height 19
click at [522, 130] on div "Idioma Português Inglês Espanhol Português Indonésia Turco Russo" at bounding box center [517, 123] width 385 height 19
click at [446, 183] on textarea at bounding box center [517, 277] width 382 height 224
click at [483, 149] on span at bounding box center [485, 148] width 13 height 8
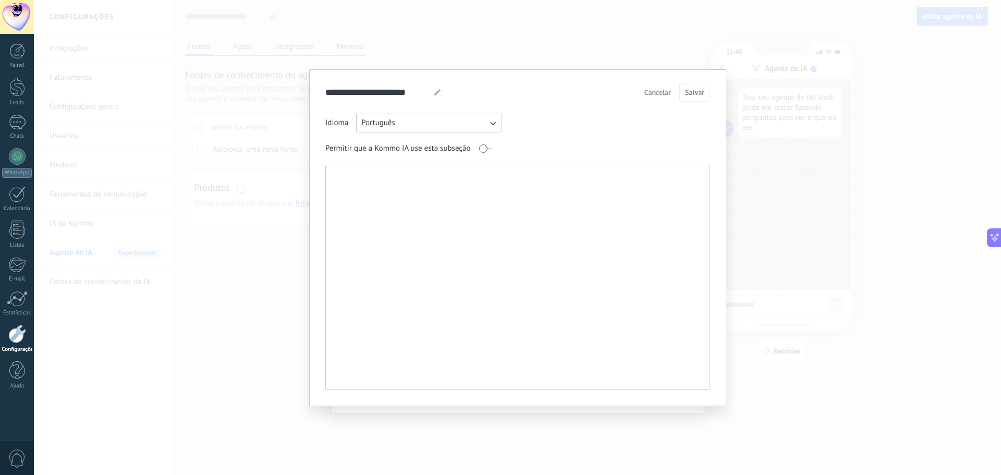
click at [420, 192] on textarea at bounding box center [517, 277] width 382 height 224
click at [662, 94] on span "Cancelar" at bounding box center [657, 92] width 27 height 7
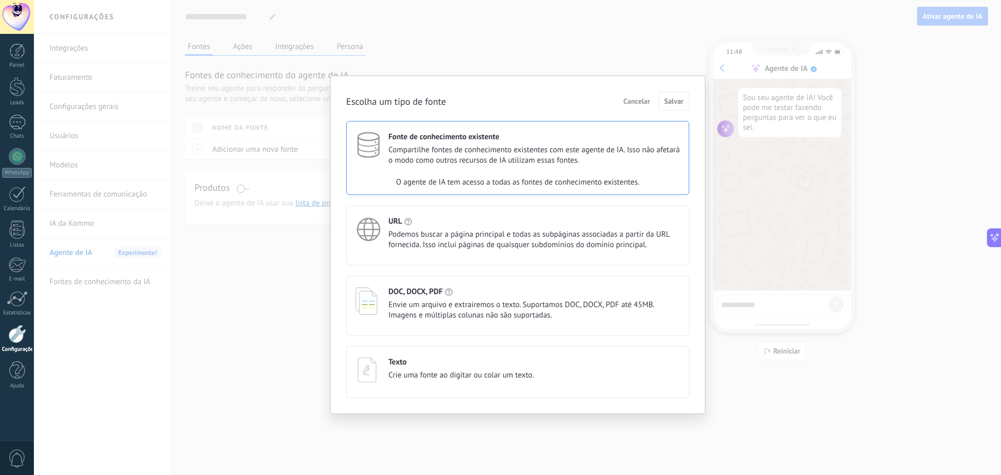
click at [641, 99] on span "Cancelar" at bounding box center [637, 101] width 27 height 7
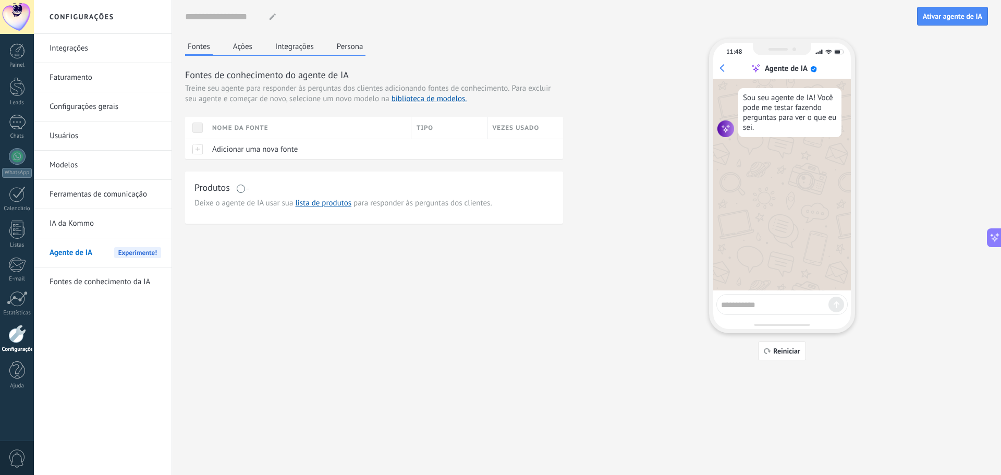
click at [250, 190] on div "Produtos" at bounding box center [373, 188] width 359 height 15
click at [244, 189] on span at bounding box center [242, 189] width 13 height 8
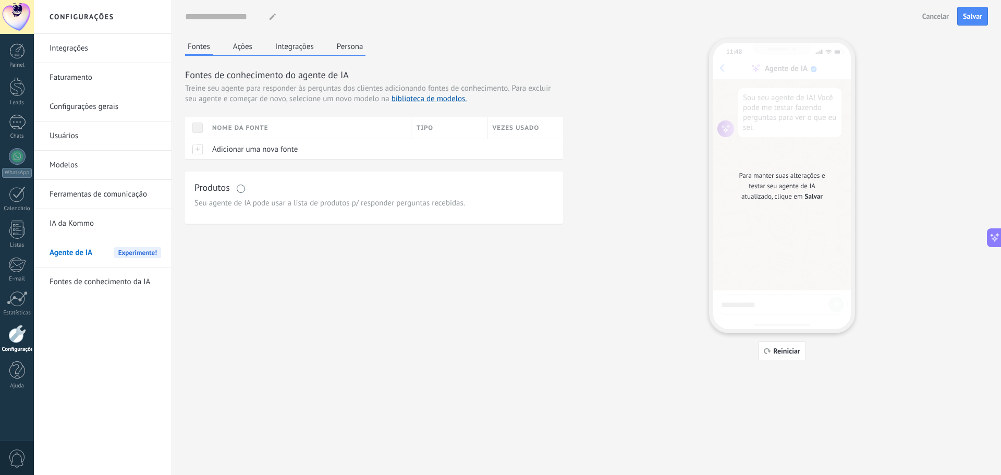
click at [247, 189] on span at bounding box center [242, 189] width 13 height 8
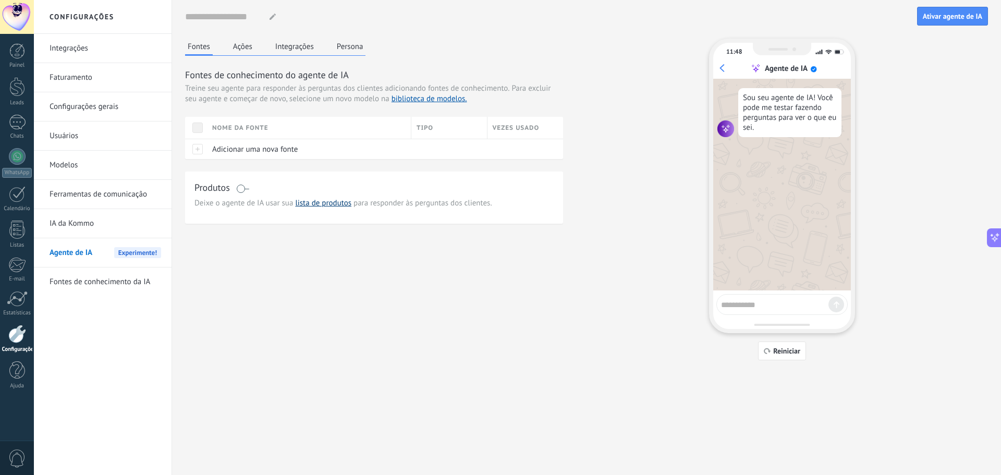
click at [328, 205] on link "lista de produtos" at bounding box center [323, 203] width 56 height 10
click at [243, 46] on button "Ações" at bounding box center [242, 47] width 25 height 16
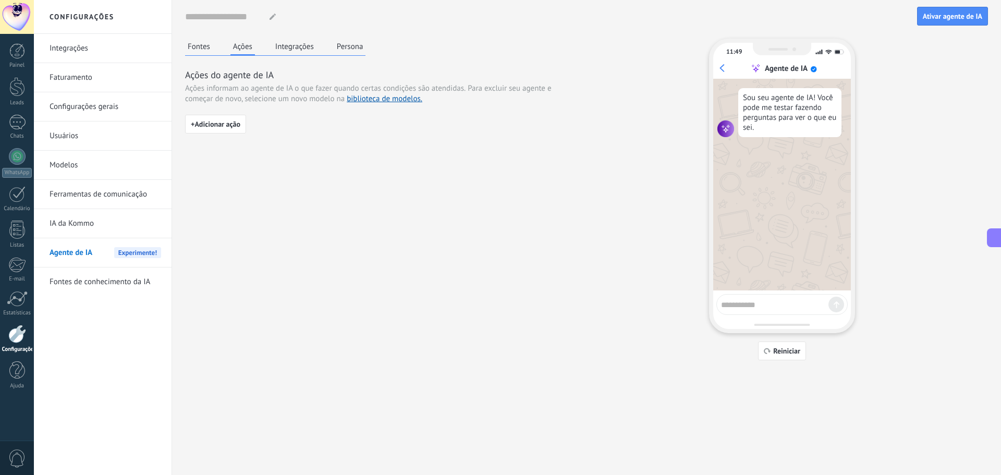
click at [1001, 238] on button at bounding box center [994, 237] width 15 height 19
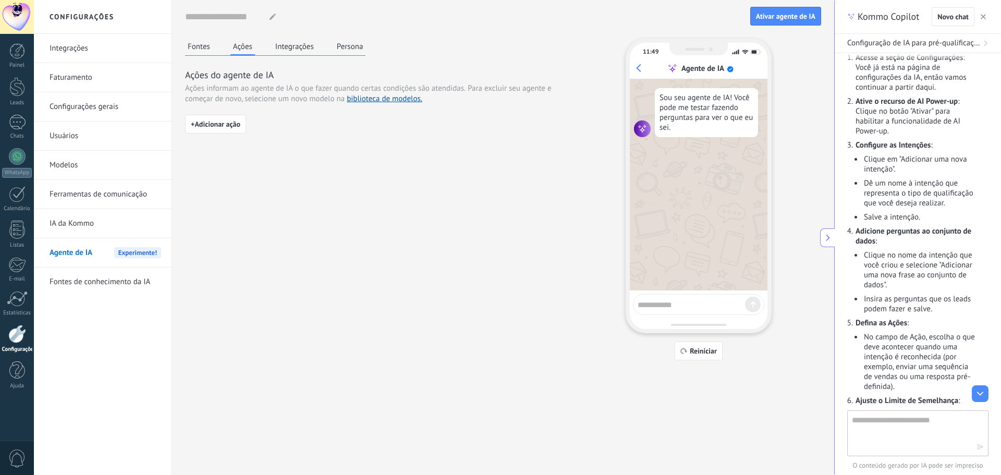
scroll to position [261, 0]
click at [208, 47] on button "Fontes" at bounding box center [199, 47] width 28 height 16
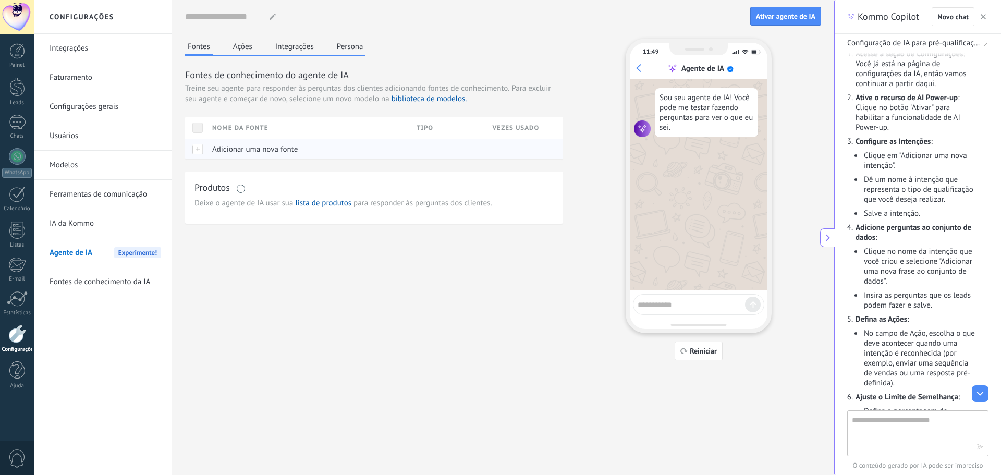
click at [240, 151] on span "Adicionar uma nova fonte" at bounding box center [255, 149] width 86 height 10
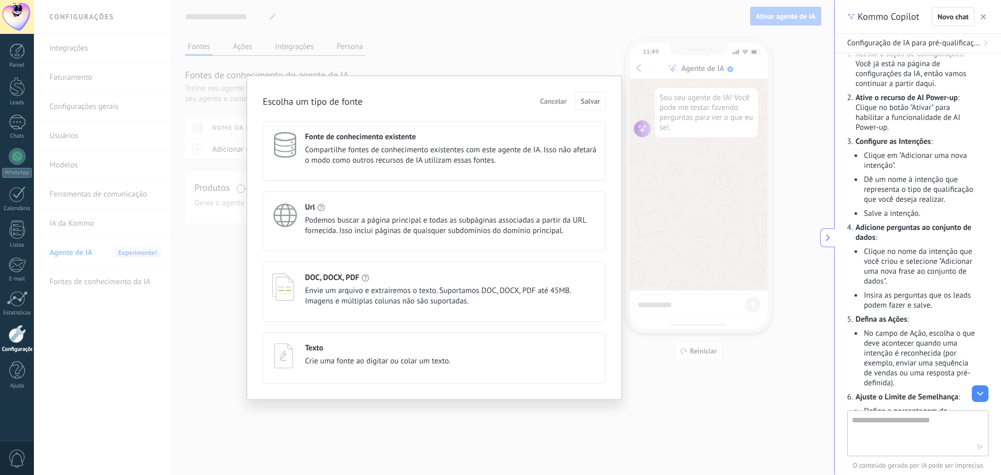
click at [381, 348] on div "Texto" at bounding box center [377, 348] width 145 height 10
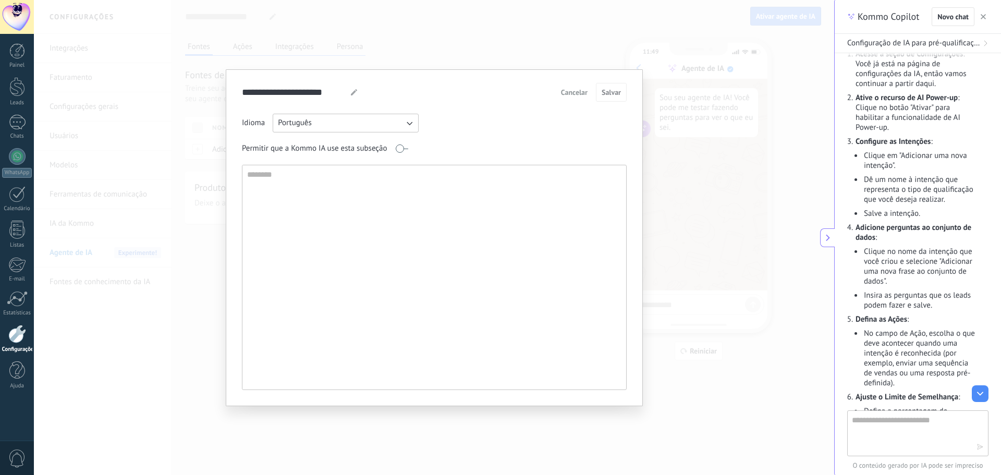
click at [573, 93] on span "Cancelar" at bounding box center [574, 92] width 27 height 7
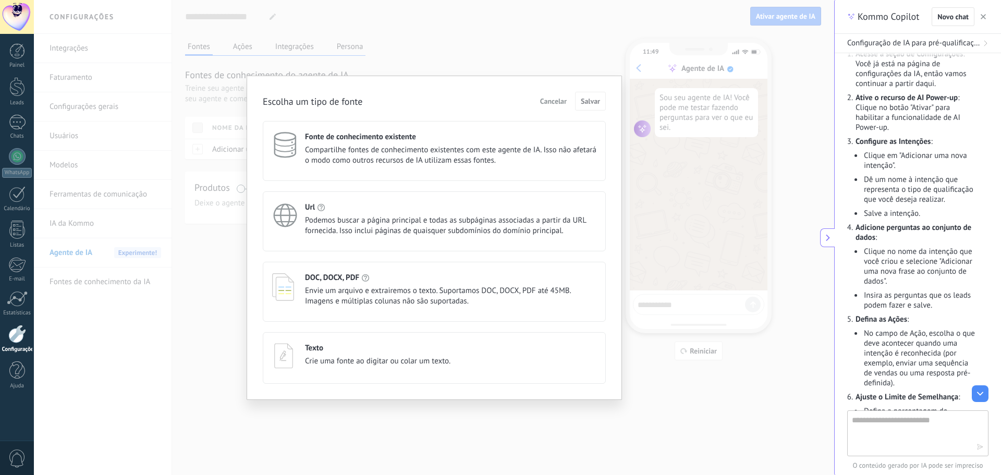
click at [549, 95] on button "Cancelar" at bounding box center [553, 101] width 36 height 16
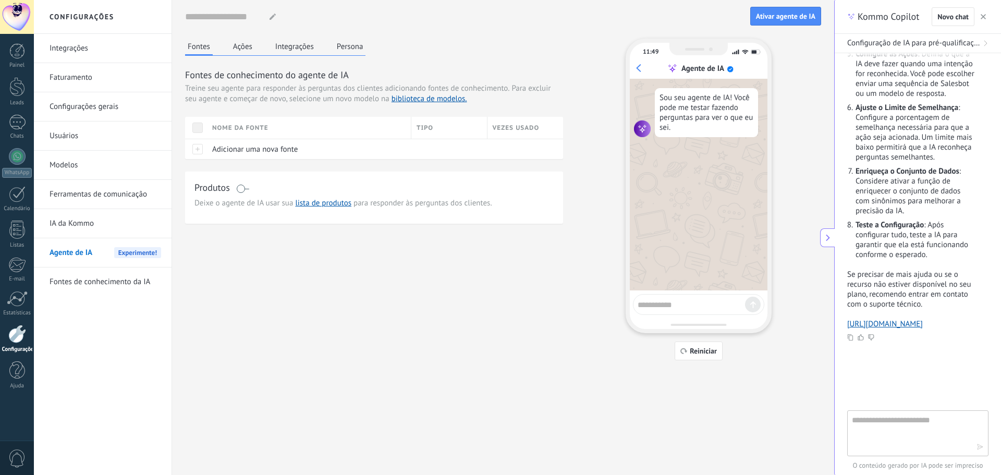
scroll to position [1189, 0]
click at [875, 427] on textarea at bounding box center [910, 433] width 117 height 38
type textarea "**********"
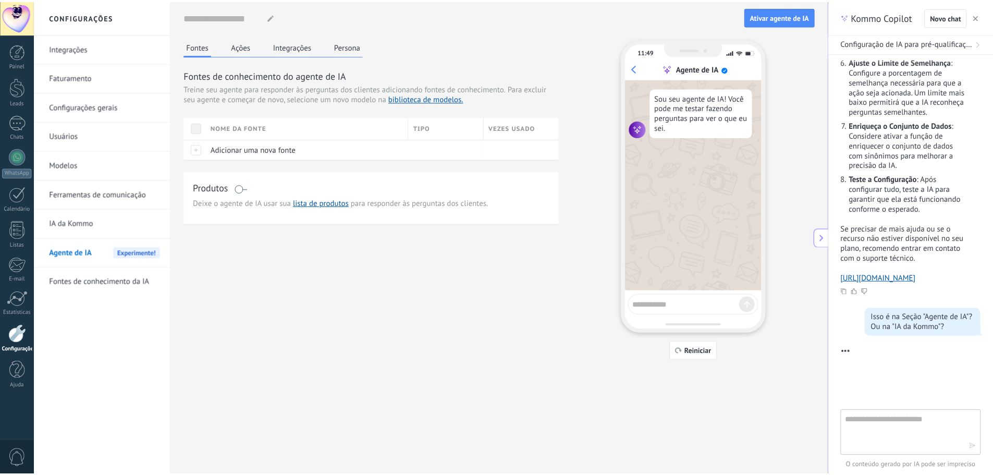
scroll to position [1334, 0]
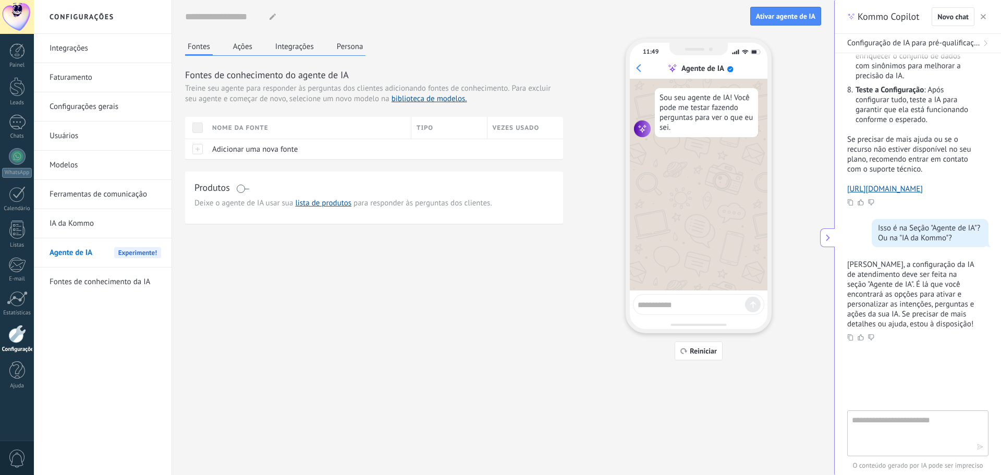
click at [917, 421] on textarea at bounding box center [910, 433] width 117 height 38
click at [238, 41] on button "Ações" at bounding box center [242, 47] width 25 height 16
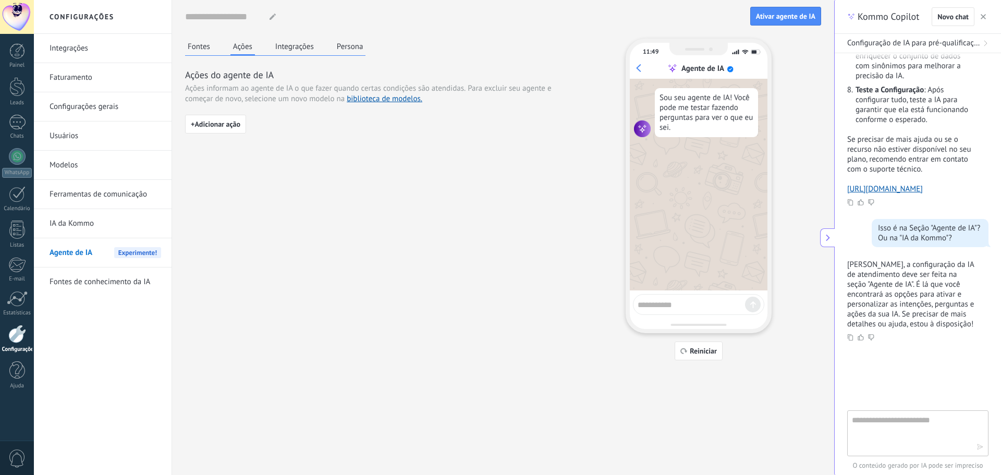
click at [293, 52] on button "Integrações" at bounding box center [295, 47] width 44 height 16
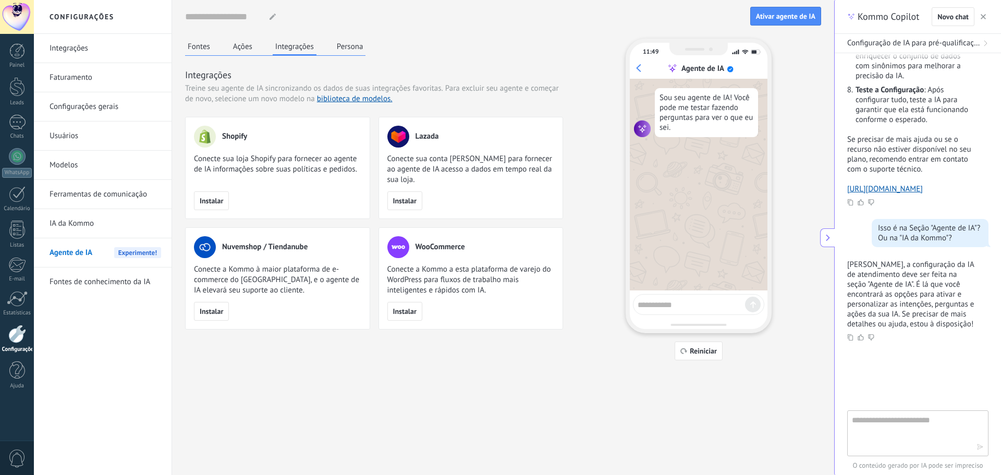
click at [351, 45] on button "Persona" at bounding box center [350, 47] width 32 height 16
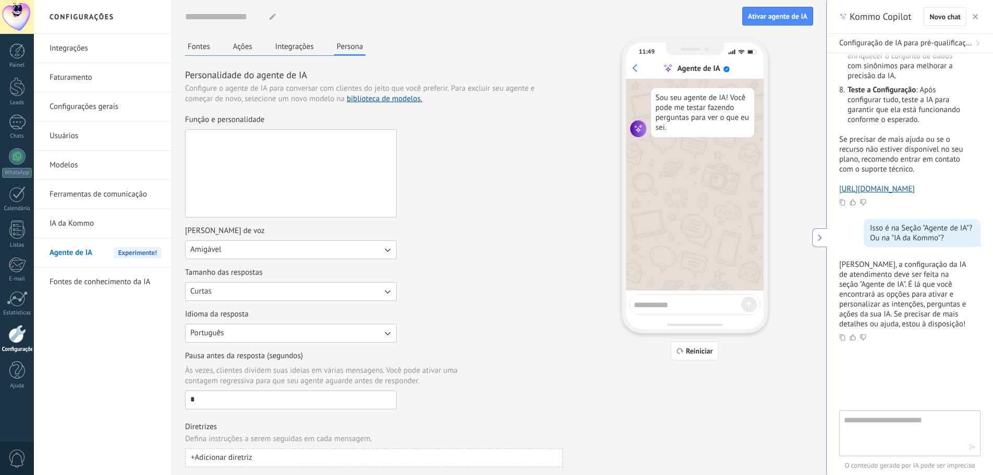
click at [258, 149] on textarea "Função e personalidade" at bounding box center [290, 173] width 209 height 87
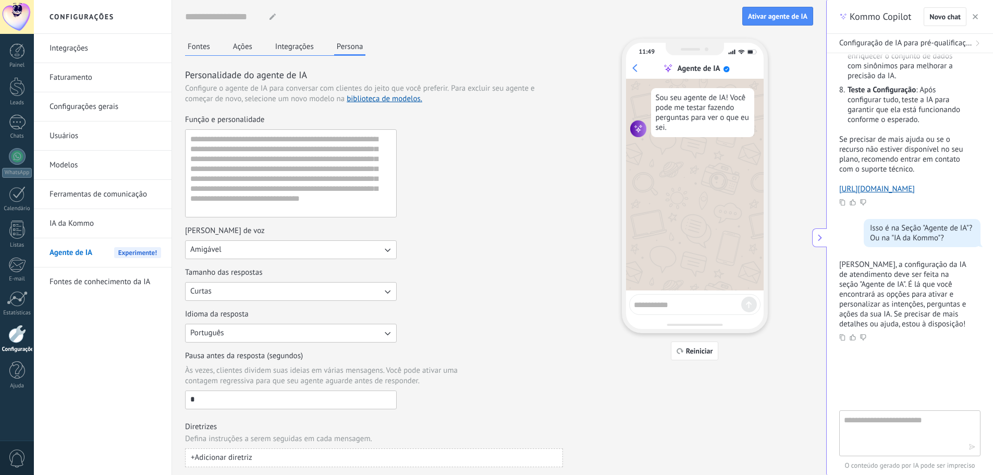
click at [418, 160] on div "Função e personalidade" at bounding box center [374, 166] width 378 height 103
click at [205, 51] on button "Fontes" at bounding box center [199, 47] width 28 height 16
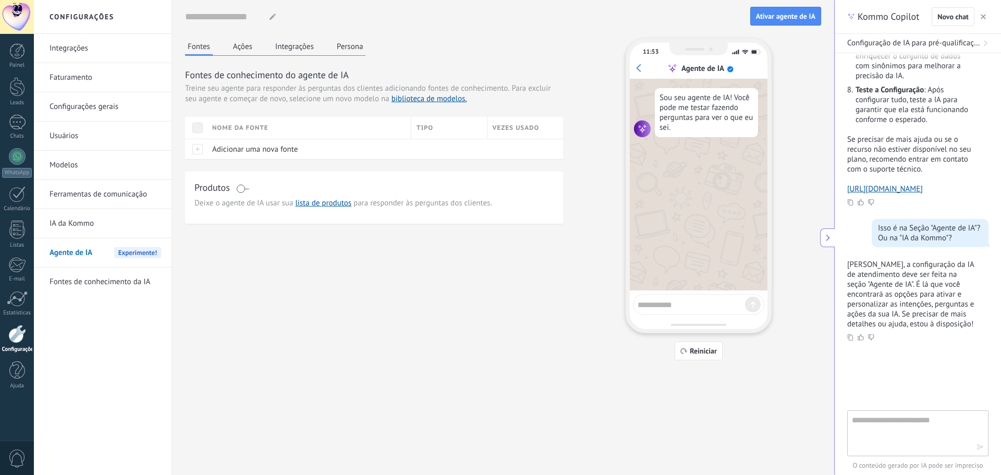
click at [255, 48] on div "Fontes Ações Integrações Persona" at bounding box center [275, 47] width 180 height 17
click at [284, 47] on button "Integrações" at bounding box center [295, 47] width 44 height 16
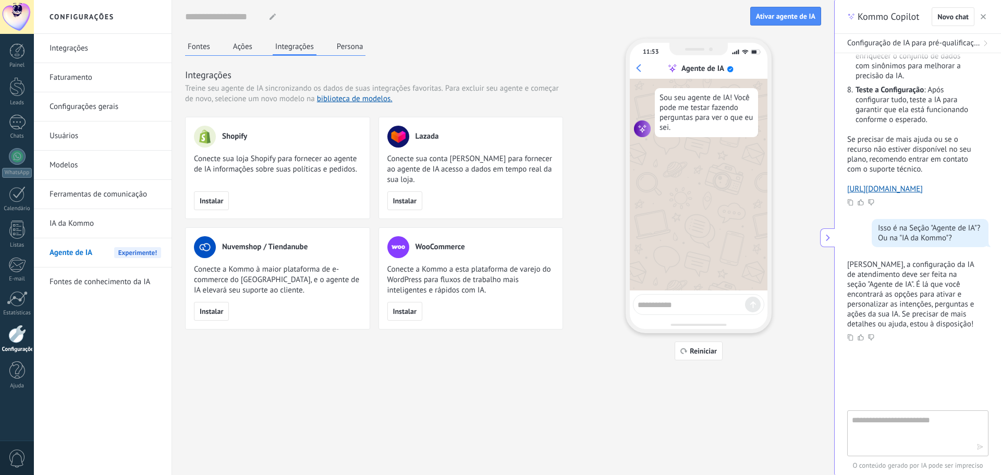
click at [341, 48] on button "Persona" at bounding box center [350, 47] width 32 height 16
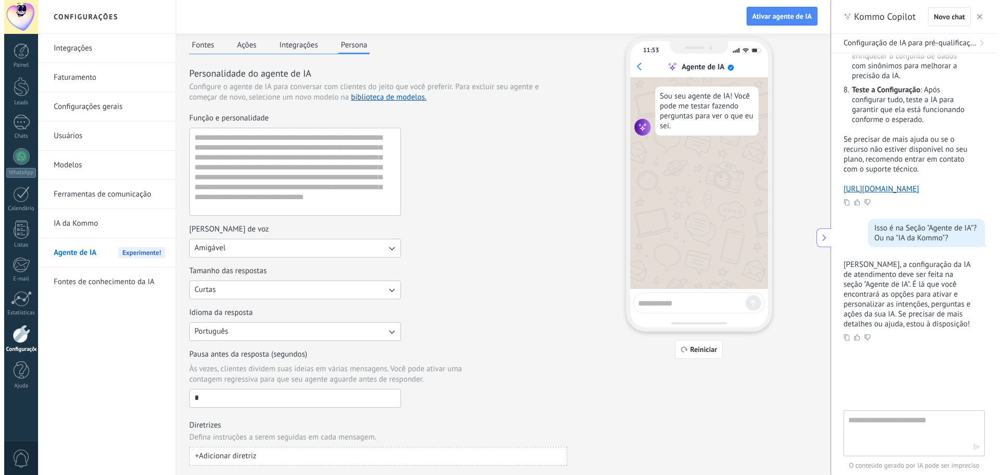
scroll to position [0, 0]
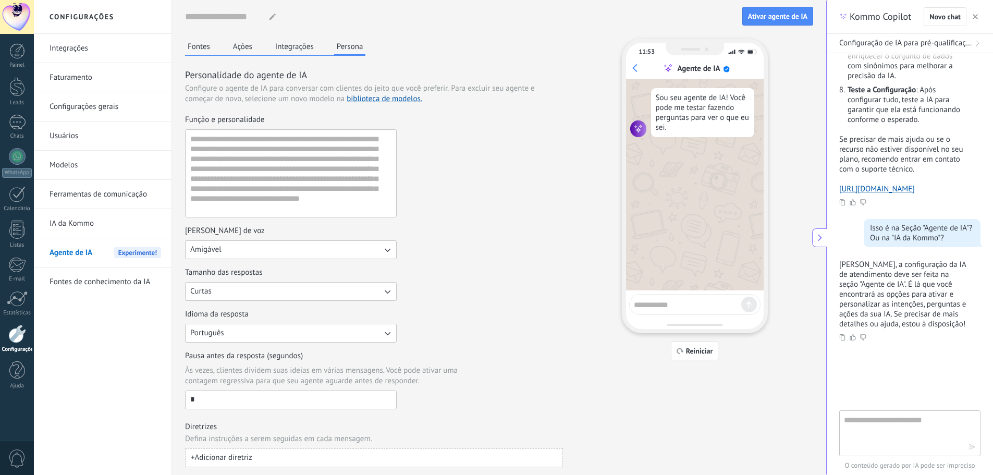
click at [244, 51] on button "Ações" at bounding box center [242, 47] width 25 height 16
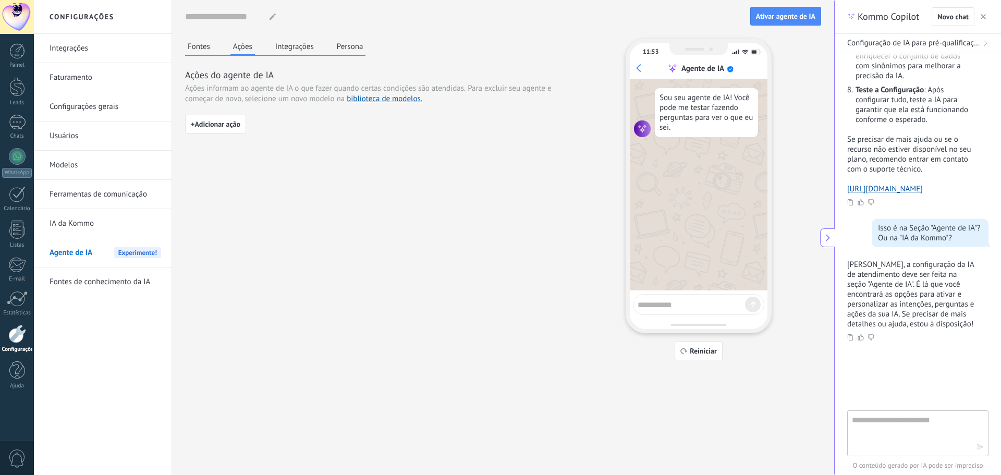
click at [199, 40] on button "Fontes" at bounding box center [199, 47] width 28 height 16
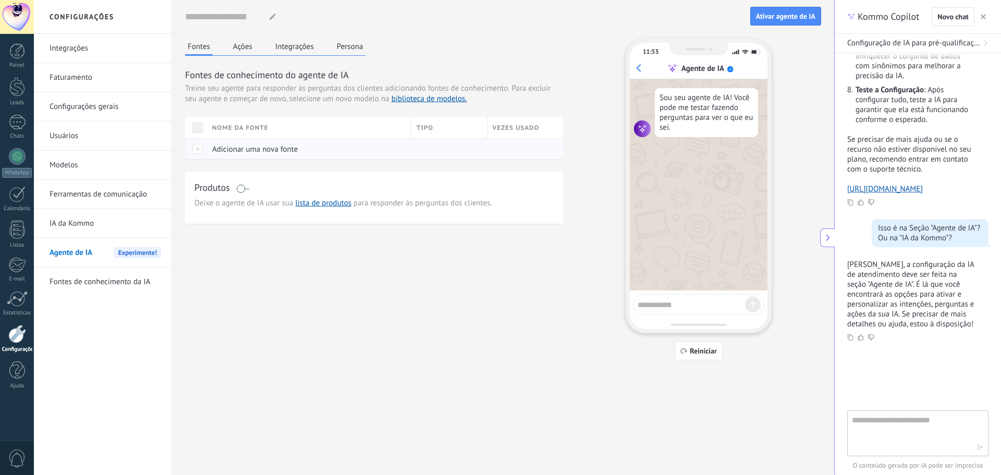
click at [272, 147] on span "Adicionar uma nova fonte" at bounding box center [255, 149] width 86 height 10
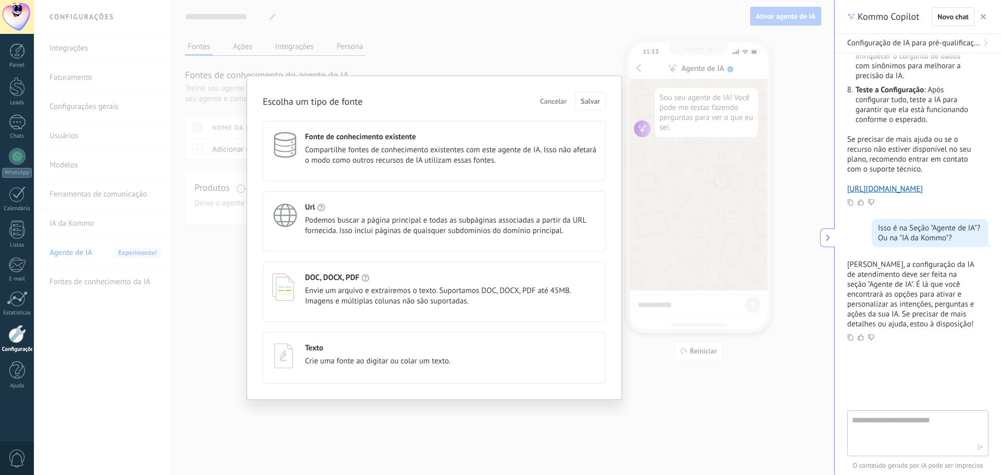
click at [384, 356] on div "Texto Crie uma fonte ao digitar ou colar um texto." at bounding box center [377, 354] width 145 height 23
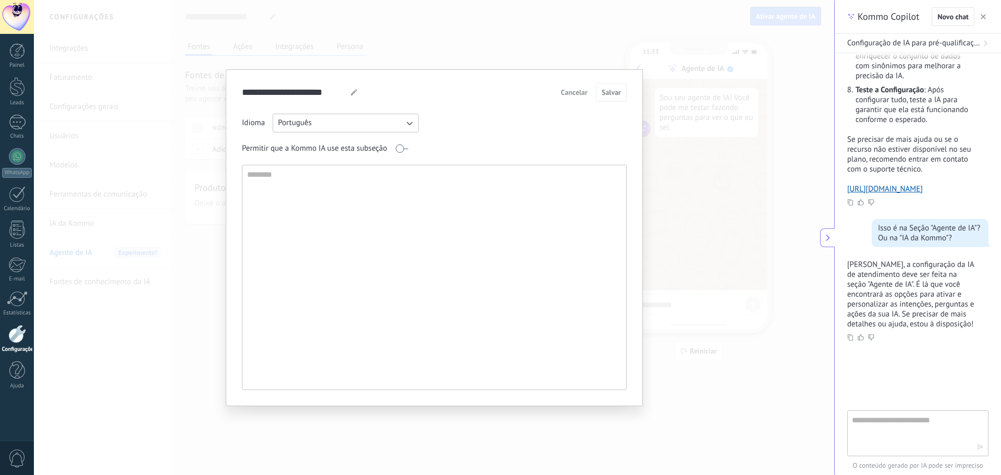
click at [359, 198] on textarea at bounding box center [433, 277] width 382 height 224
click at [354, 93] on use at bounding box center [354, 92] width 6 height 6
click at [302, 92] on input "**********" at bounding box center [292, 92] width 101 height 18
click at [301, 92] on input "**********" at bounding box center [292, 92] width 101 height 18
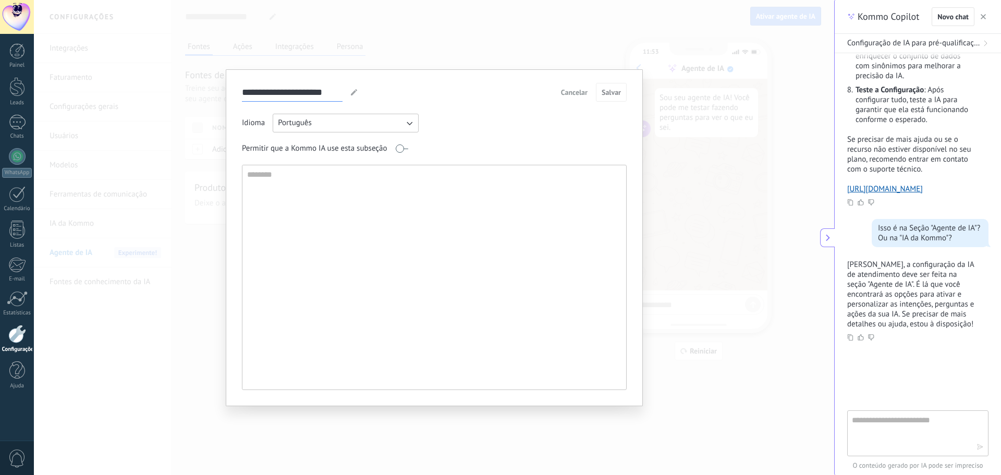
click at [301, 91] on input "**********" at bounding box center [292, 92] width 101 height 18
click at [307, 198] on textarea at bounding box center [433, 277] width 382 height 224
click at [263, 92] on input "*****" at bounding box center [253, 92] width 23 height 18
type input "**********"
click at [374, 184] on textarea at bounding box center [433, 277] width 382 height 224
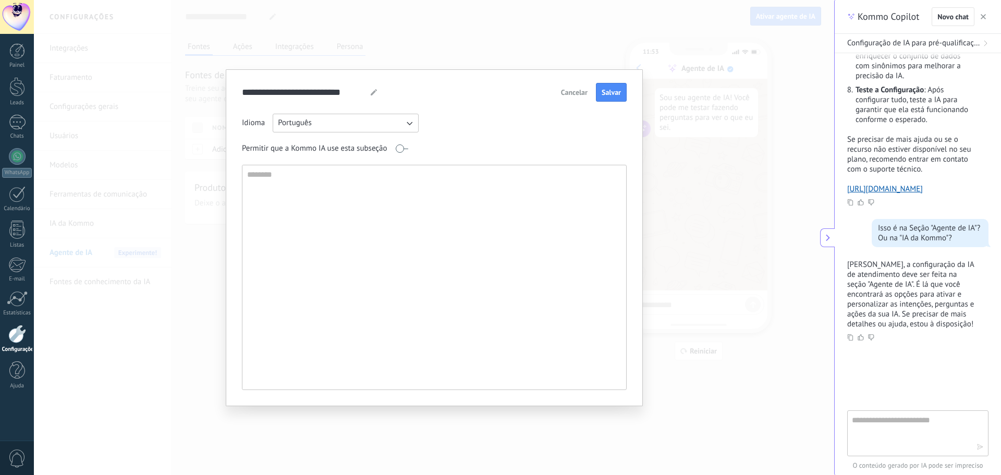
click at [406, 163] on div "Idioma Português Permitir que a Kommo IA use esta subseção" at bounding box center [434, 252] width 385 height 276
